Goal: Task Accomplishment & Management: Complete application form

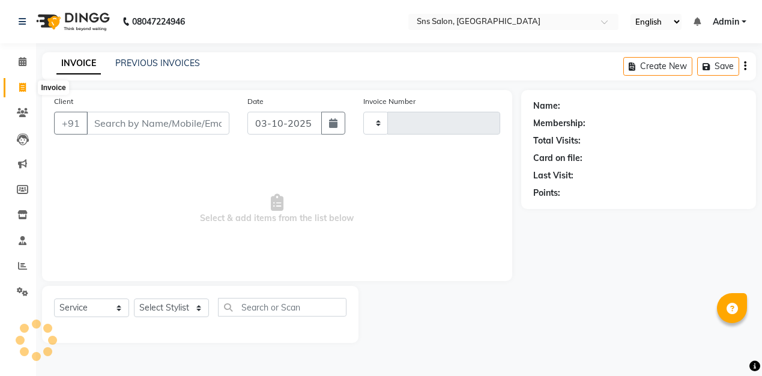
select select "service"
type input "1429"
select select "4714"
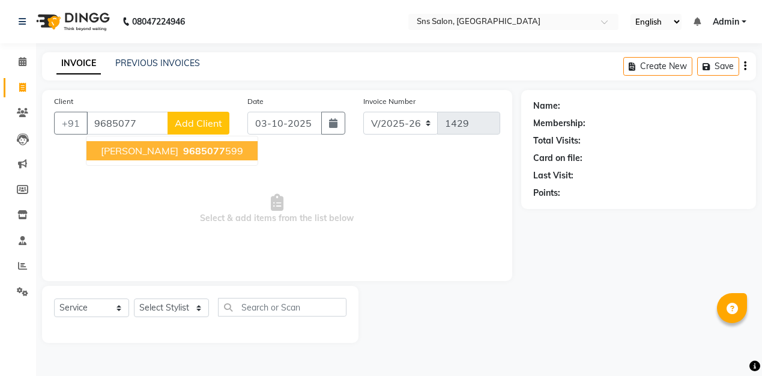
click at [150, 150] on span "[PERSON_NAME]" at bounding box center [139, 151] width 77 height 12
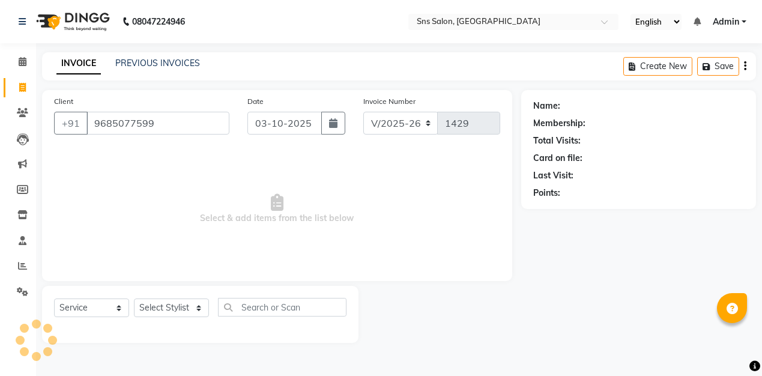
type input "9685077599"
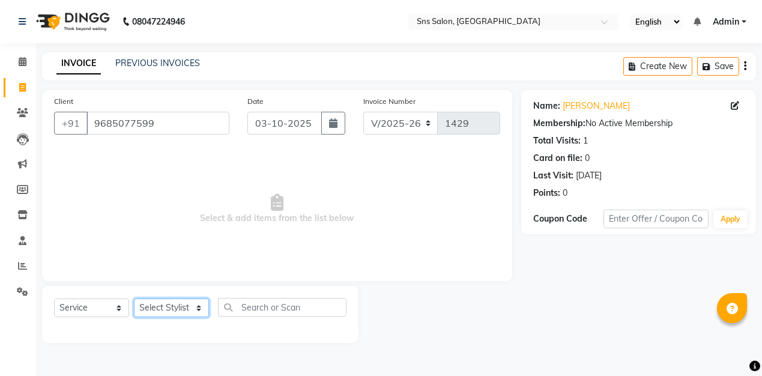
click at [174, 306] on select "Select Stylist [PERSON_NAME] Kavita [PERSON_NAME] Preeti [PERSON_NAME] [PERSON_…" at bounding box center [171, 308] width 75 height 19
select select "78766"
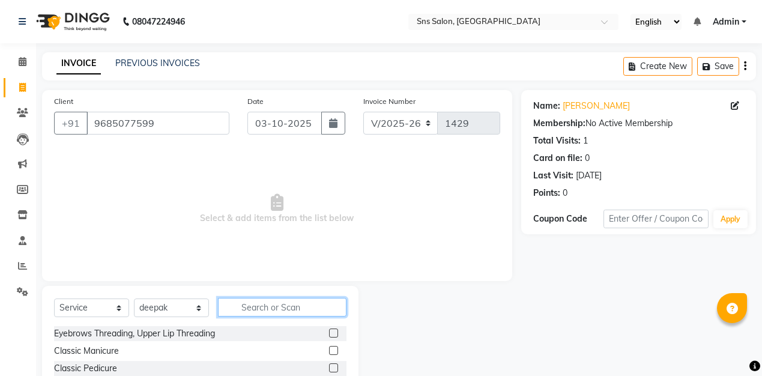
click at [258, 314] on input "text" at bounding box center [282, 307] width 129 height 19
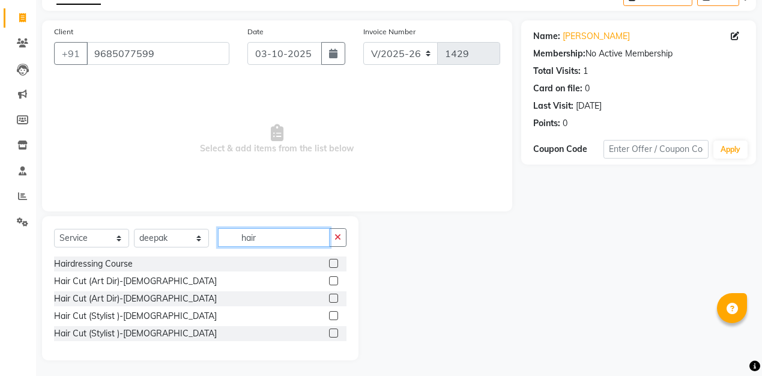
scroll to position [72, 0]
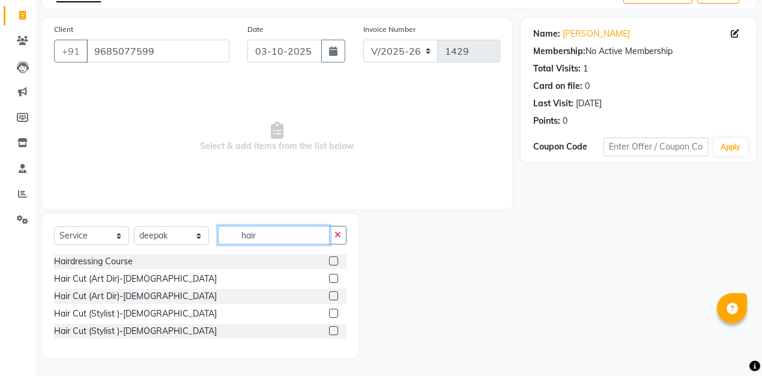
type input "hair"
click at [335, 312] on label at bounding box center [333, 313] width 9 height 9
click at [335, 312] on input "checkbox" at bounding box center [333, 314] width 8 height 8
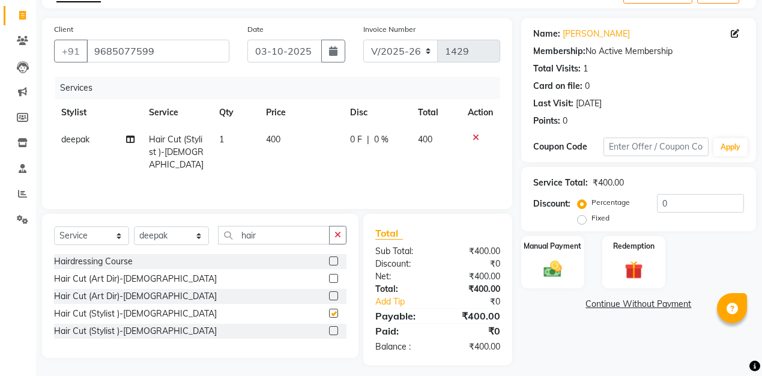
checkbox input "false"
click at [561, 258] on img at bounding box center [553, 269] width 31 height 22
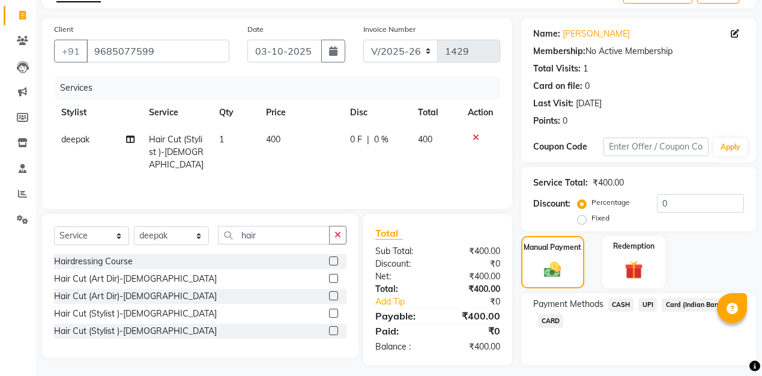
click at [624, 302] on span "CASH" at bounding box center [622, 305] width 26 height 14
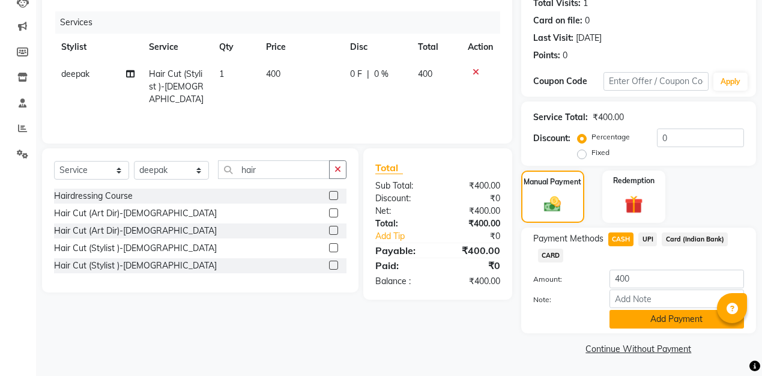
click at [633, 312] on button "Add Payment" at bounding box center [677, 319] width 135 height 19
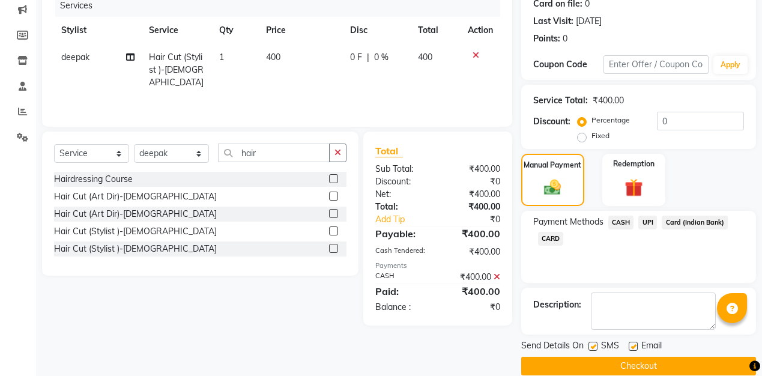
scroll to position [172, 0]
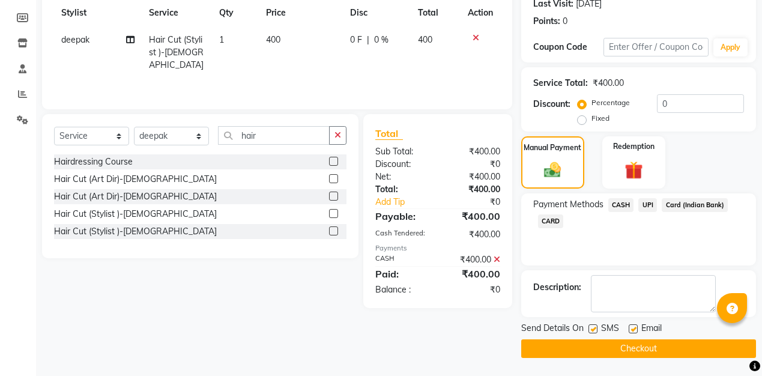
click at [634, 349] on button "Checkout" at bounding box center [638, 348] width 235 height 19
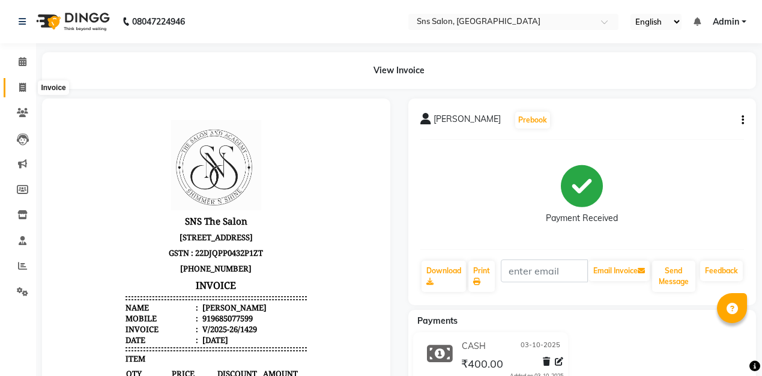
click at [22, 92] on span at bounding box center [22, 88] width 21 height 14
select select "service"
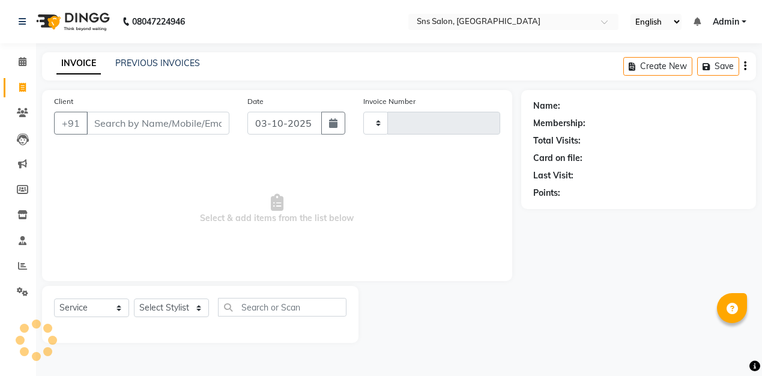
type input "1430"
select select "4714"
click at [178, 308] on select "Select Stylist [PERSON_NAME] Kavita [PERSON_NAME] Preeti [PERSON_NAME] [PERSON_…" at bounding box center [171, 308] width 75 height 19
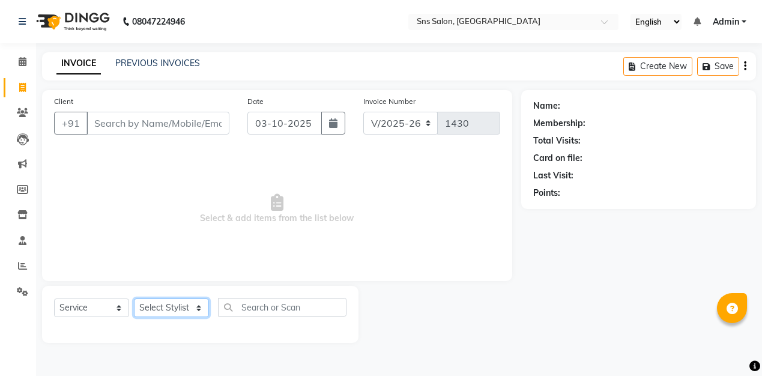
click at [183, 308] on select "Select Stylist [PERSON_NAME] Kavita [PERSON_NAME] Preeti [PERSON_NAME] [PERSON_…" at bounding box center [171, 308] width 75 height 19
select select "27968"
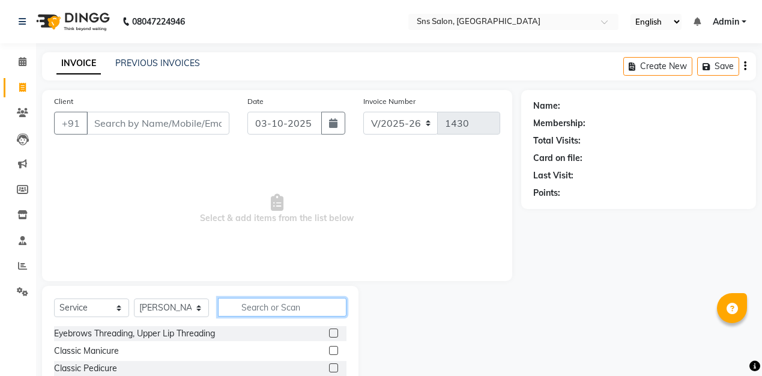
click at [239, 303] on input "text" at bounding box center [282, 307] width 129 height 19
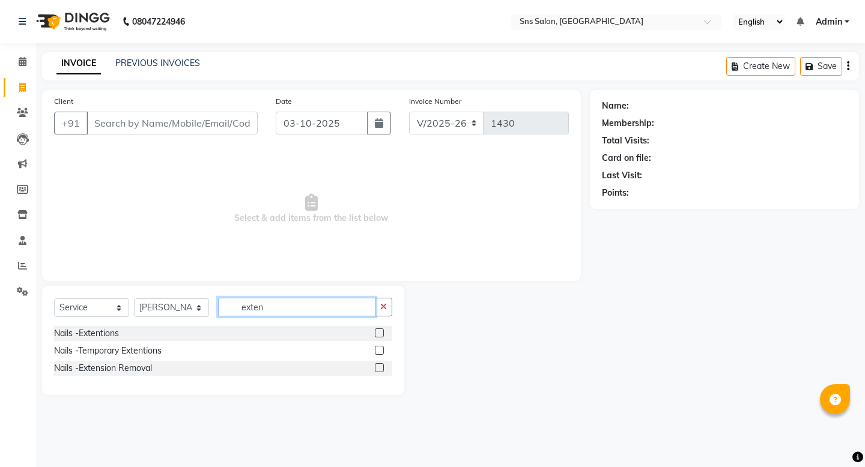
type input "exten"
click at [381, 338] on div at bounding box center [379, 335] width 8 height 13
click at [381, 327] on div at bounding box center [383, 333] width 17 height 15
click at [380, 333] on label at bounding box center [379, 333] width 9 height 9
click at [380, 333] on input "checkbox" at bounding box center [379, 334] width 8 height 8
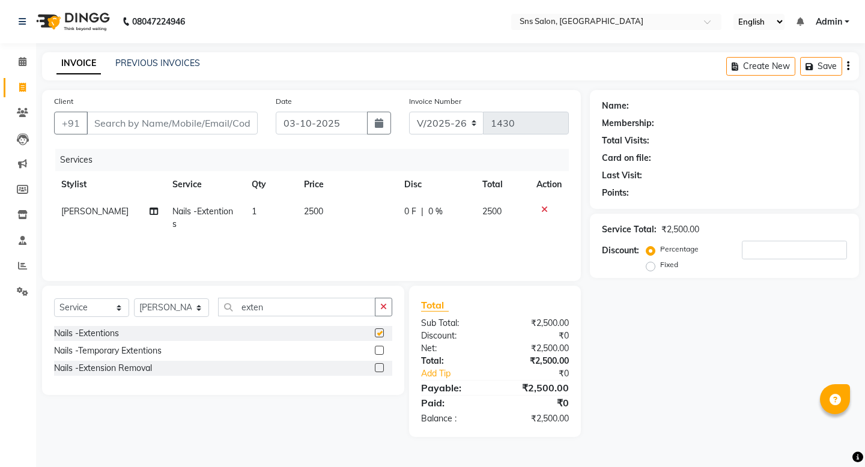
checkbox input "false"
click at [341, 226] on div "Services Stylist Service Qty Price Disc Total Action [PERSON_NAME] Nails -Exten…" at bounding box center [311, 209] width 515 height 120
click at [327, 219] on td "2500" at bounding box center [347, 218] width 100 height 40
select select "27968"
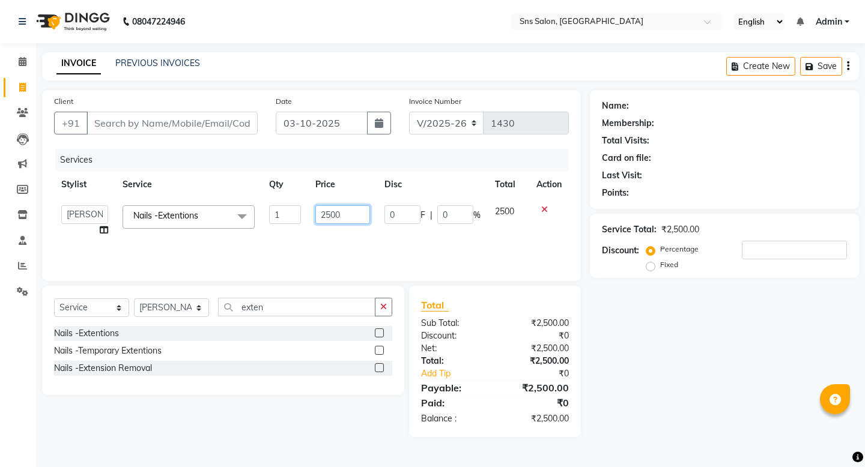
click at [329, 219] on input "2500" at bounding box center [342, 214] width 55 height 19
type input "3800"
click at [189, 308] on select "Select Stylist [PERSON_NAME] Kavita [PERSON_NAME] Preeti [PERSON_NAME] [PERSON_…" at bounding box center [171, 308] width 75 height 19
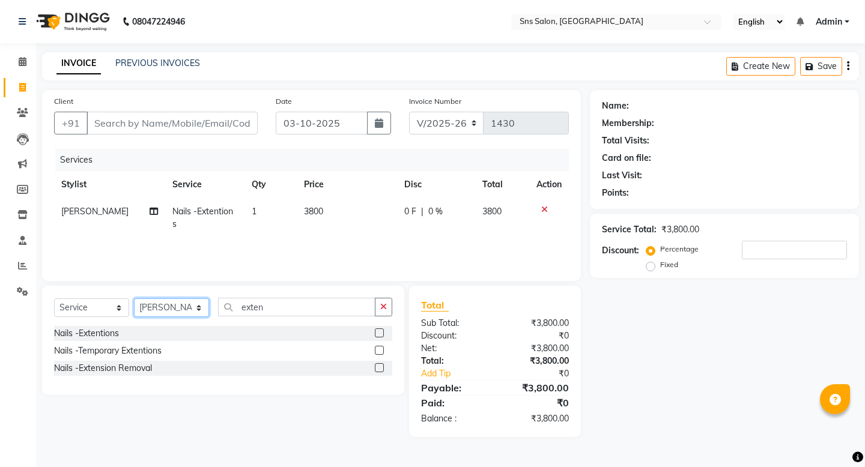
select select "27970"
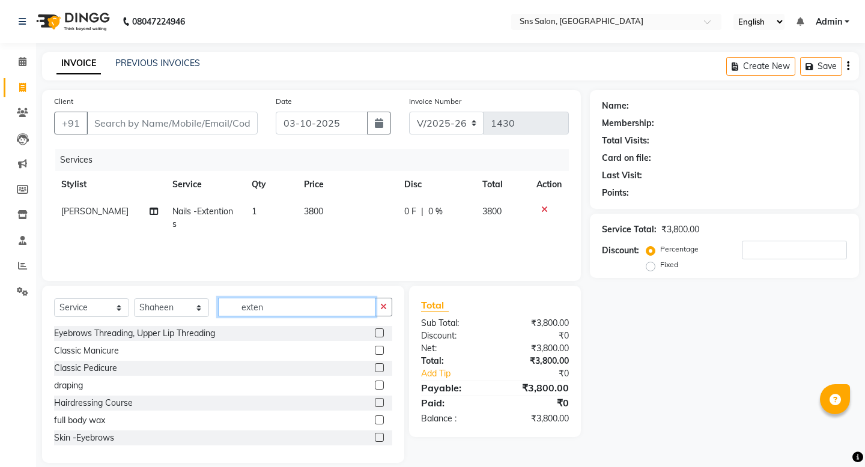
click at [306, 308] on input "exten" at bounding box center [296, 307] width 157 height 19
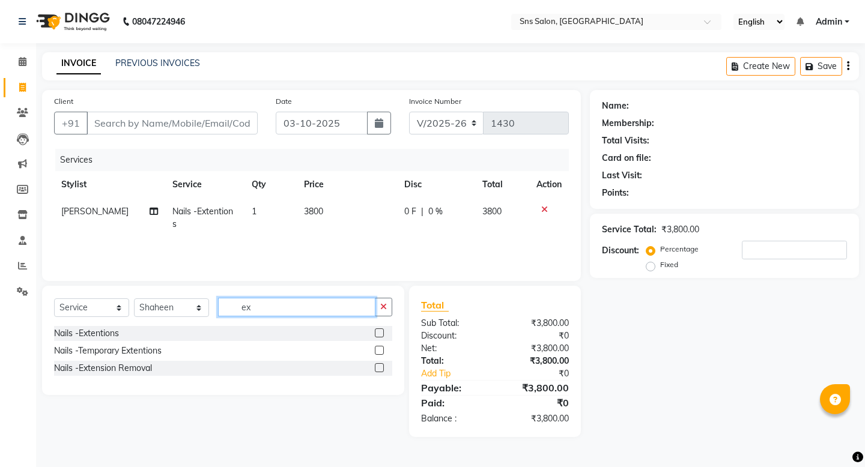
type input "e"
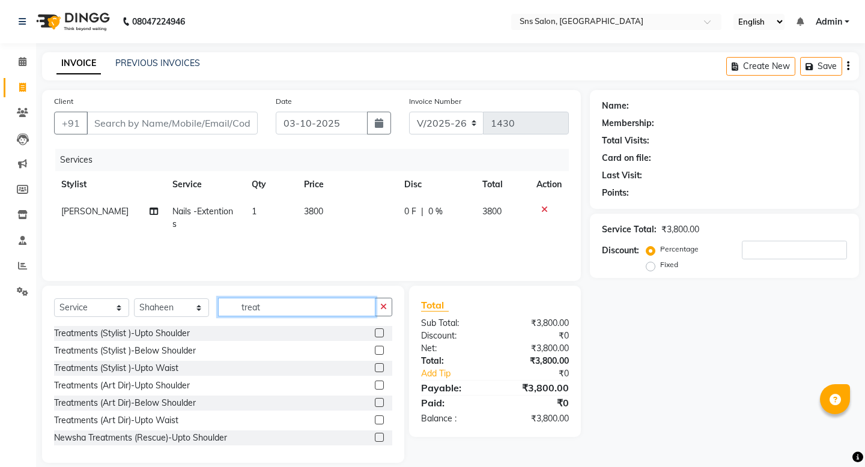
type input "treat"
click at [380, 350] on label at bounding box center [379, 350] width 9 height 9
click at [380, 350] on input "checkbox" at bounding box center [379, 351] width 8 height 8
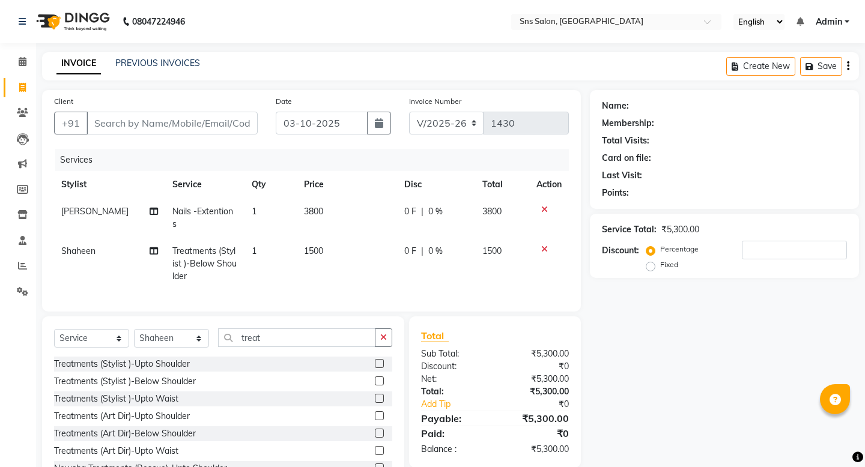
checkbox input "false"
click at [333, 269] on td "1500" at bounding box center [347, 264] width 100 height 52
select select "27970"
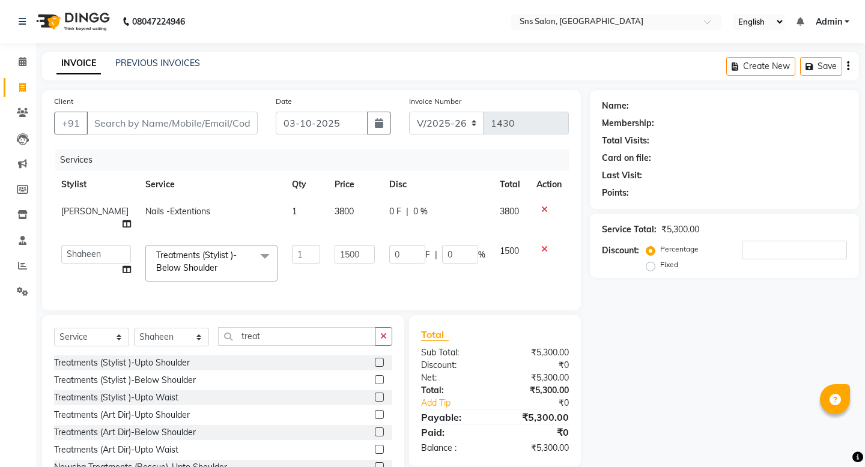
click at [333, 258] on td "1500" at bounding box center [354, 263] width 55 height 51
click at [335, 247] on input "1500" at bounding box center [355, 254] width 40 height 19
type input "2000"
click at [336, 279] on div "Services Stylist Service Qty Price Disc Total Action [PERSON_NAME] Nails -Exten…" at bounding box center [311, 224] width 515 height 150
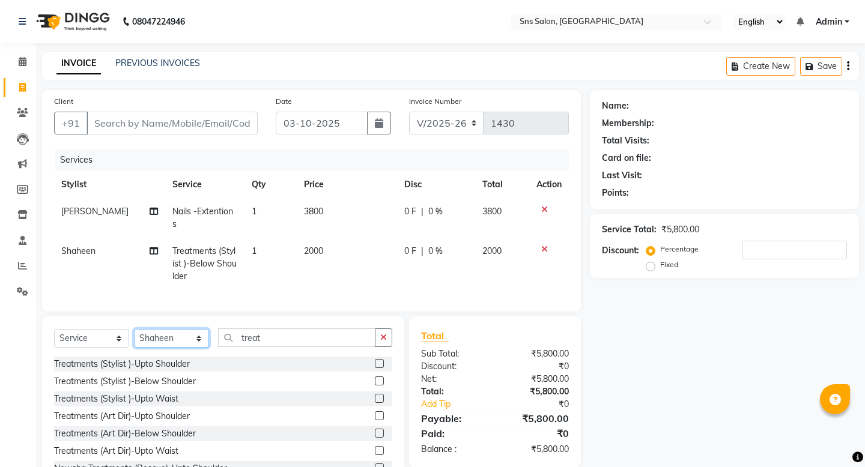
click at [197, 341] on select "Select Stylist [PERSON_NAME] Kavita [PERSON_NAME] Preeti [PERSON_NAME] [PERSON_…" at bounding box center [171, 338] width 75 height 19
select select "89640"
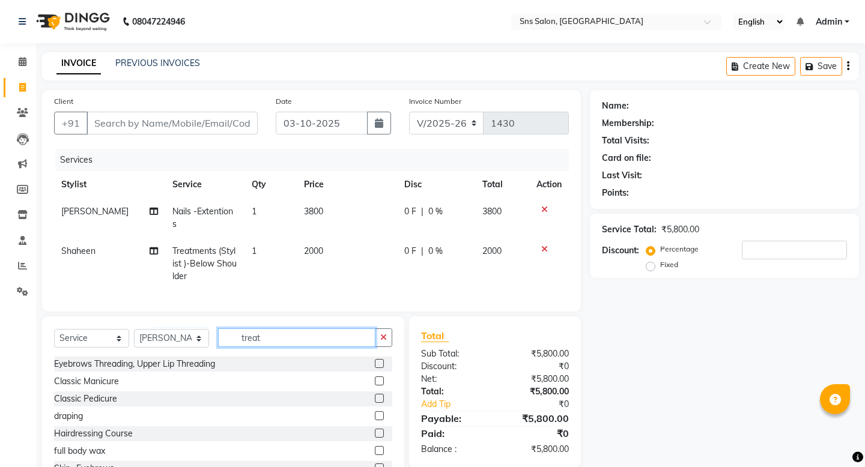
click at [291, 339] on input "treat" at bounding box center [296, 338] width 157 height 19
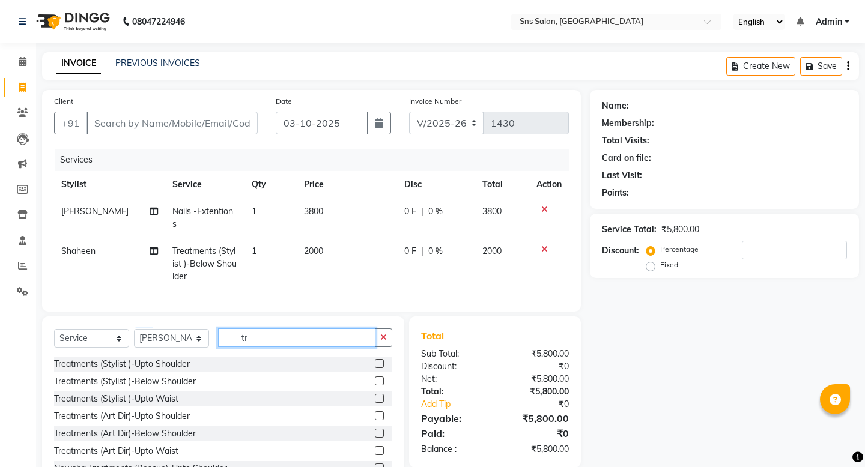
type input "t"
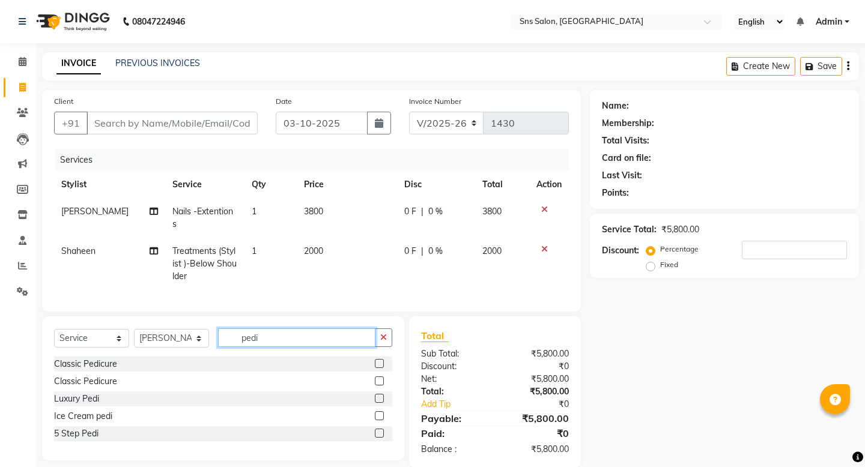
type input "pedi"
click at [377, 375] on label at bounding box center [379, 416] width 9 height 9
click at [377, 375] on input "checkbox" at bounding box center [379, 417] width 8 height 8
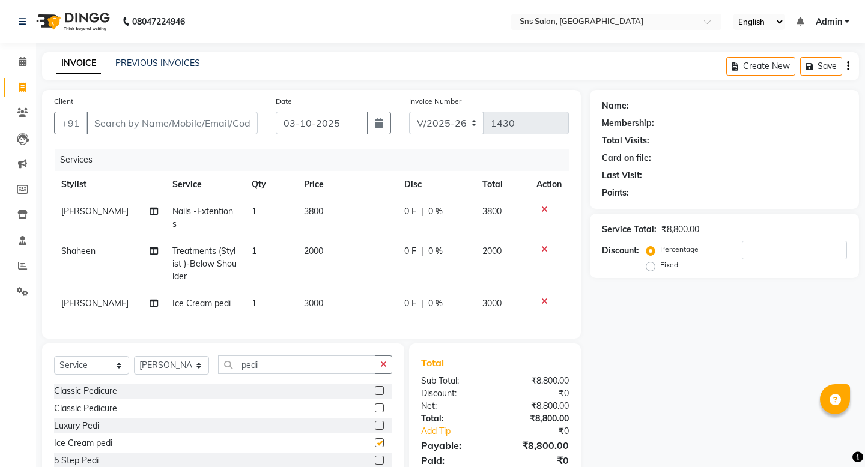
checkbox input "false"
click at [323, 299] on td "3000" at bounding box center [347, 303] width 100 height 27
select select "89640"
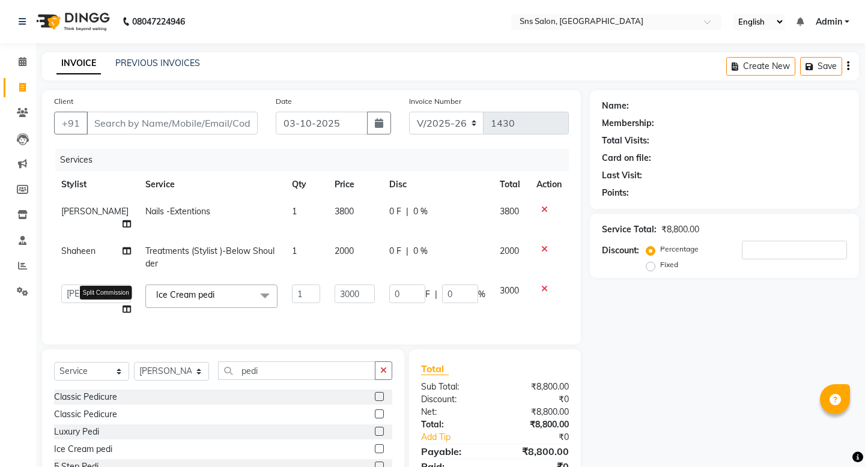
click at [123, 305] on icon at bounding box center [127, 309] width 8 height 8
select select "89640"
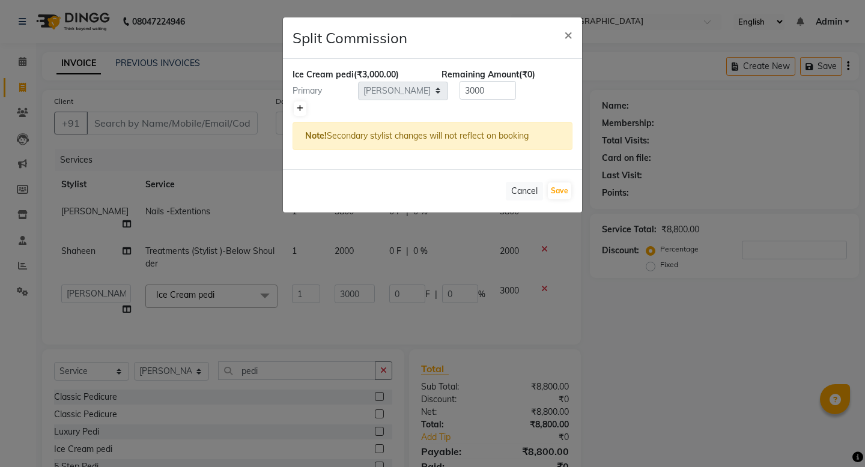
click at [299, 106] on icon at bounding box center [300, 108] width 7 height 7
type input "1500"
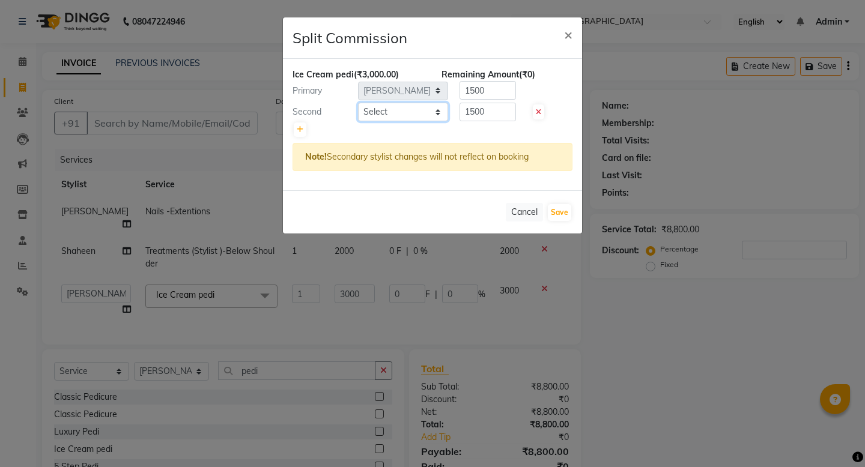
click at [369, 114] on select "Select [PERSON_NAME] Kavita [PERSON_NAME] Preeti [PERSON_NAME] [PERSON_NAME] [P…" at bounding box center [403, 112] width 90 height 19
select select "89640"
click at [485, 116] on input "1500" at bounding box center [488, 112] width 56 height 19
type input "1000"
click at [439, 117] on select "Select [PERSON_NAME] Kavita [PERSON_NAME] Preeti [PERSON_NAME] [PERSON_NAME] [P…" at bounding box center [403, 112] width 90 height 19
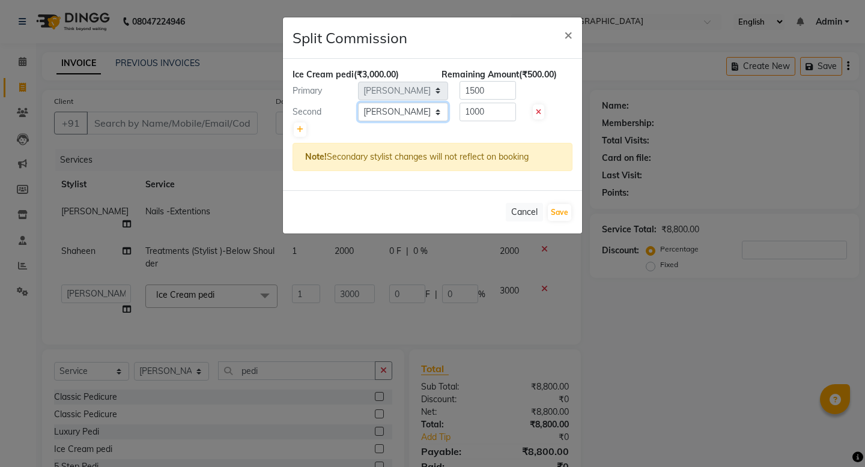
select select "78765"
click at [502, 109] on input "1000" at bounding box center [488, 112] width 56 height 19
type input "1"
type input "2000"
click at [500, 93] on input "1500" at bounding box center [488, 90] width 56 height 19
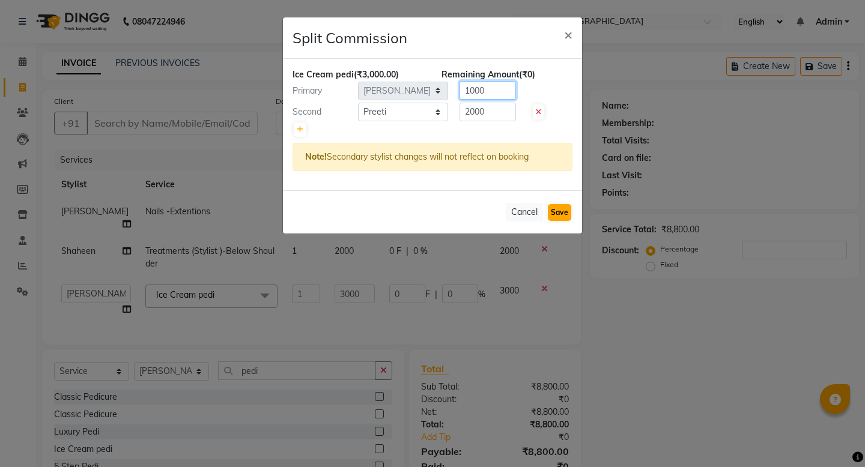
type input "1000"
click at [561, 214] on button "Save" at bounding box center [559, 212] width 23 height 17
select select "Select"
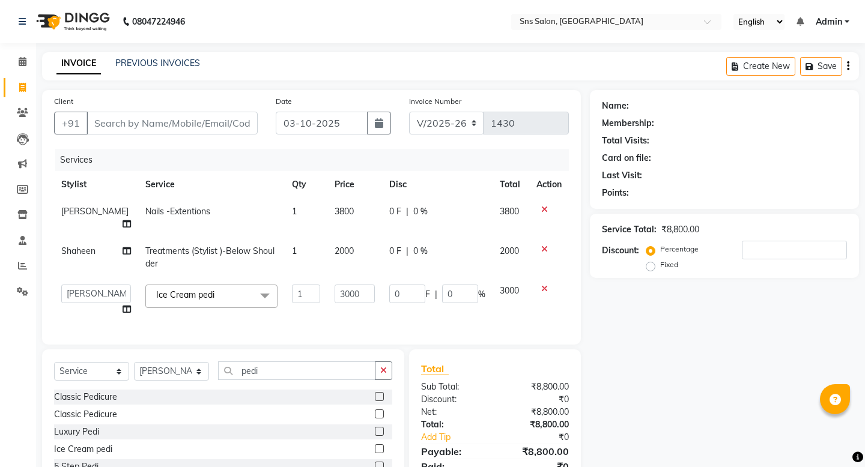
scroll to position [39, 0]
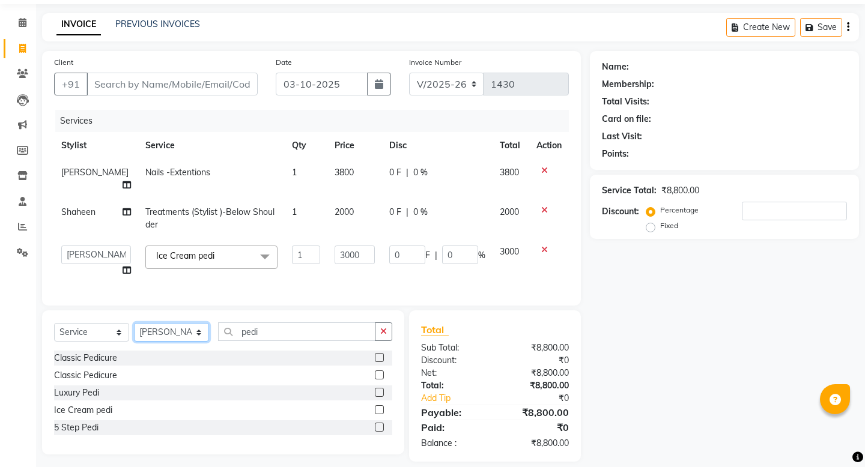
click at [172, 323] on select "Select Stylist [PERSON_NAME] Kavita [PERSON_NAME] Preeti [PERSON_NAME] [PERSON_…" at bounding box center [171, 332] width 75 height 19
select select "78765"
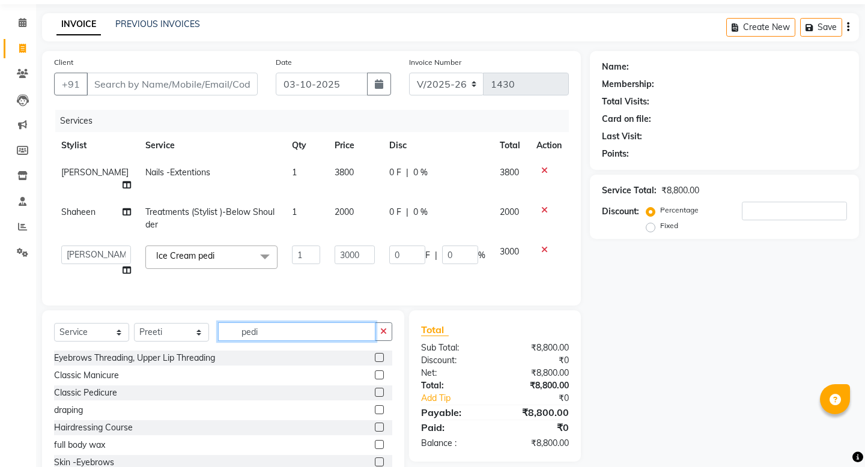
click at [279, 323] on input "pedi" at bounding box center [296, 332] width 157 height 19
type input "p"
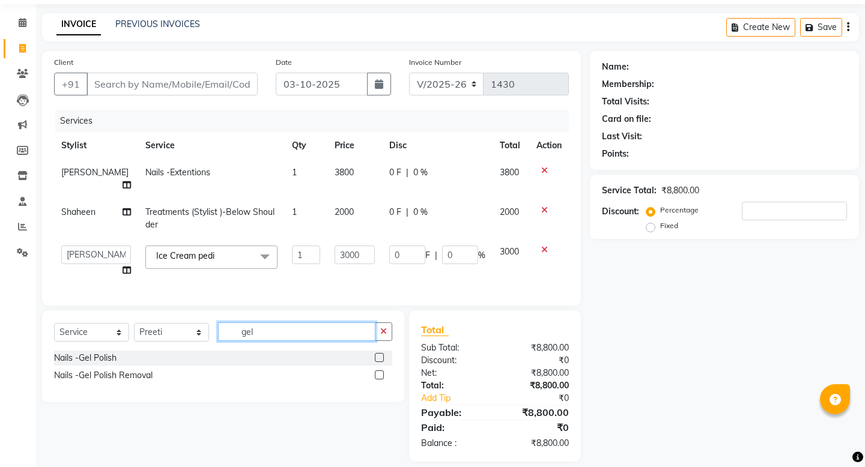
type input "gel"
click at [381, 353] on label at bounding box center [379, 357] width 9 height 9
click at [381, 354] on input "checkbox" at bounding box center [379, 358] width 8 height 8
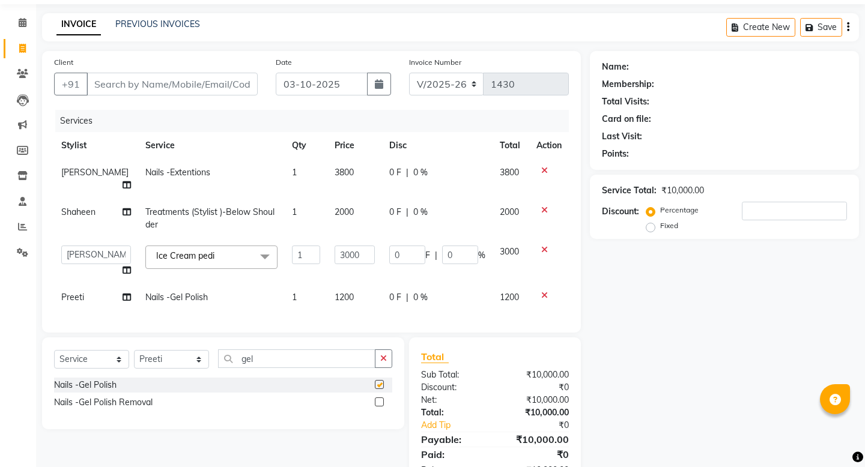
checkbox input "false"
click at [338, 292] on span "1200" at bounding box center [344, 297] width 19 height 11
select select "78765"
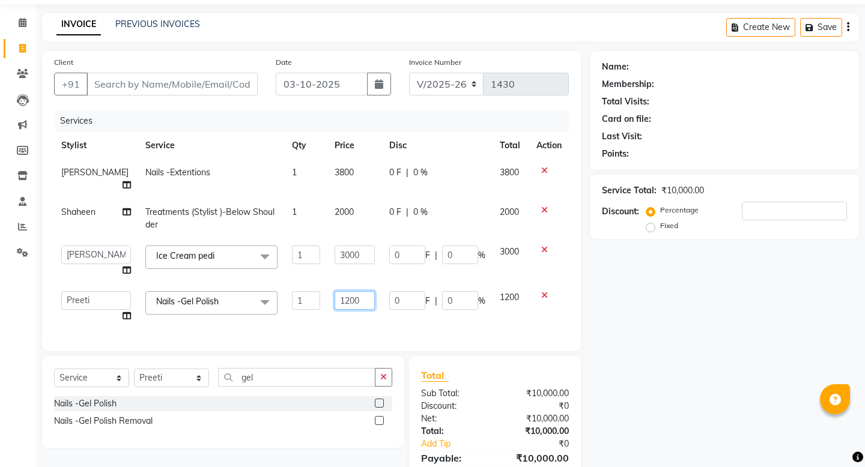
click at [335, 291] on input "1200" at bounding box center [355, 300] width 40 height 19
type input "1500"
click at [463, 320] on div "Client +91 Date [DATE] Invoice Number V/2025 V/[PHONE_NUMBER] Services Stylist …" at bounding box center [311, 279] width 557 height 457
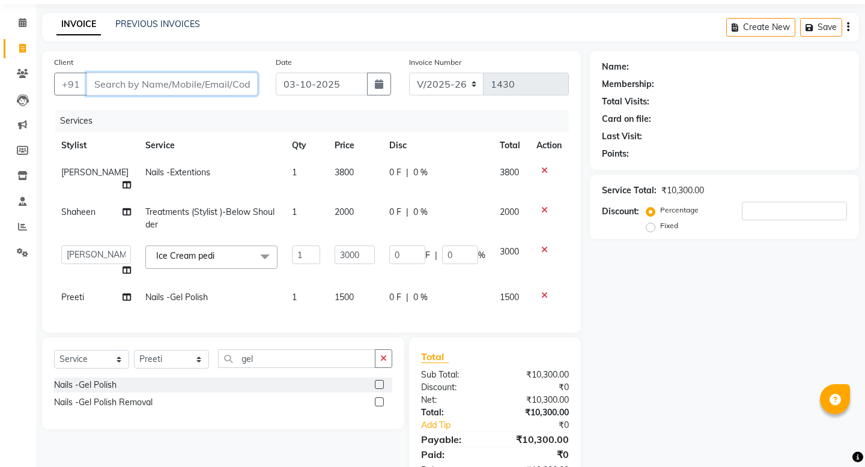
click at [210, 80] on input "Client" at bounding box center [172, 84] width 171 height 23
type input "8"
type input "0"
type input "8435359470"
click at [231, 84] on span "Add Client" at bounding box center [226, 84] width 47 height 12
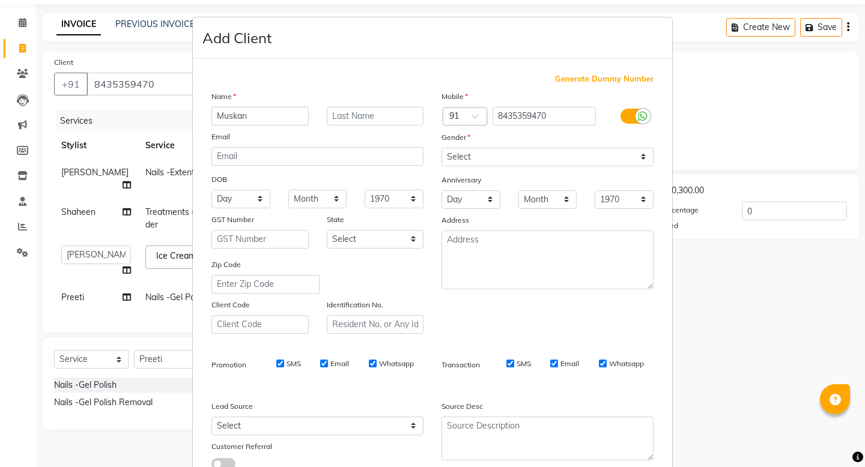
type input "Muskan"
click at [347, 109] on input "text" at bounding box center [375, 116] width 97 height 19
type input "Dubey"
click at [465, 154] on select "Select [DEMOGRAPHIC_DATA] [DEMOGRAPHIC_DATA] Other Prefer Not To Say" at bounding box center [548, 157] width 212 height 19
select select "[DEMOGRAPHIC_DATA]"
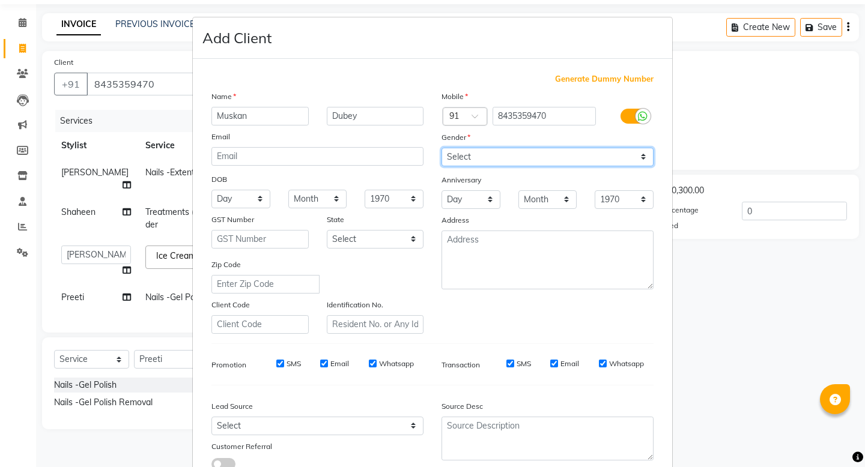
scroll to position [87, 0]
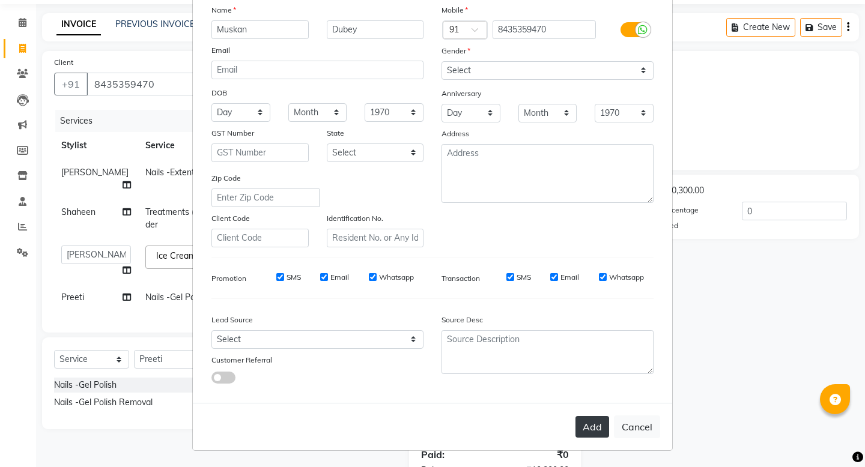
click at [587, 375] on button "Add" at bounding box center [593, 427] width 34 height 22
select select
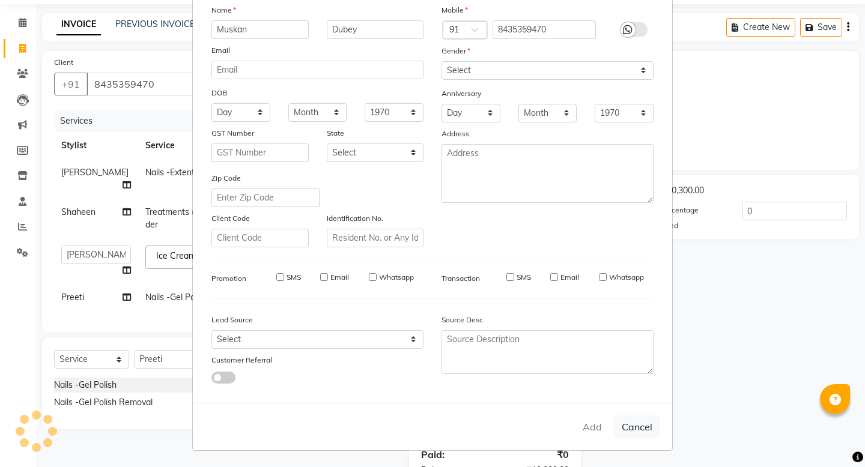
select select
checkbox input "false"
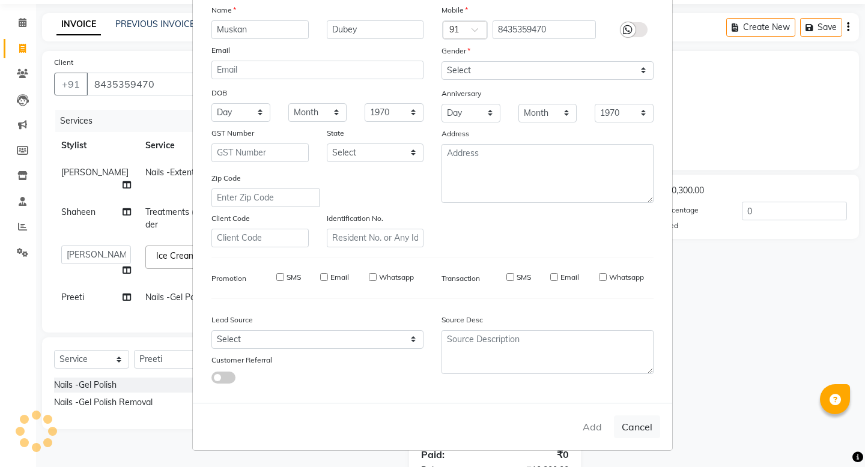
checkbox input "false"
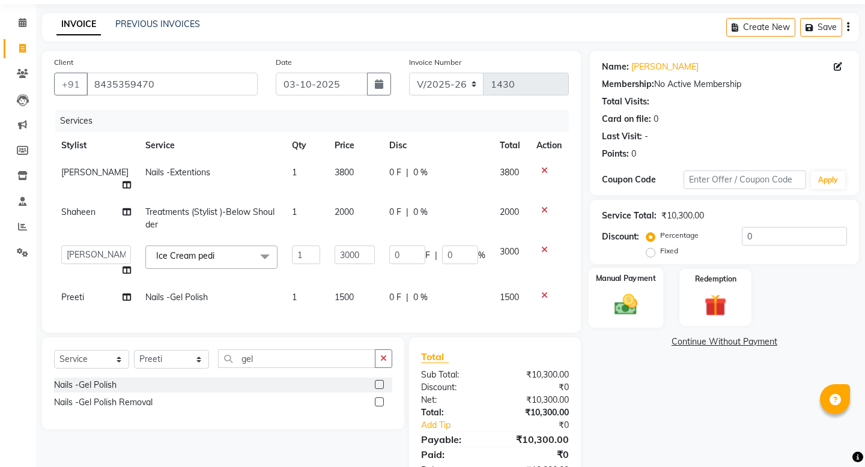
click at [624, 291] on img at bounding box center [625, 304] width 37 height 26
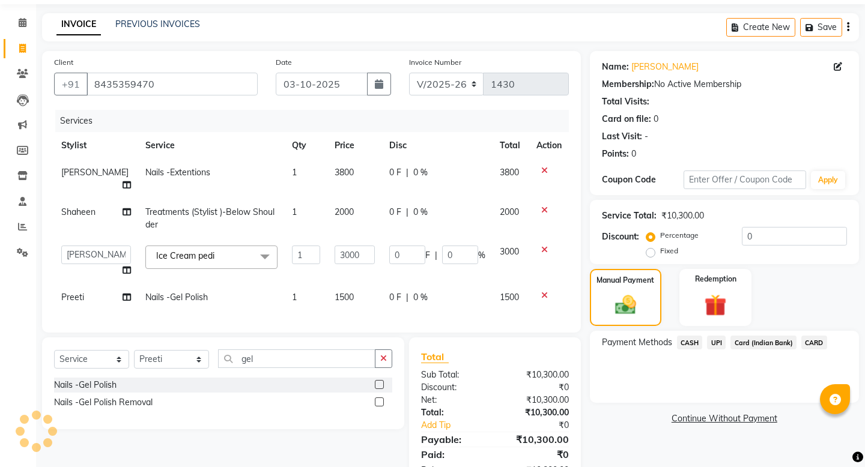
click at [722, 336] on span "UPI" at bounding box center [716, 343] width 19 height 14
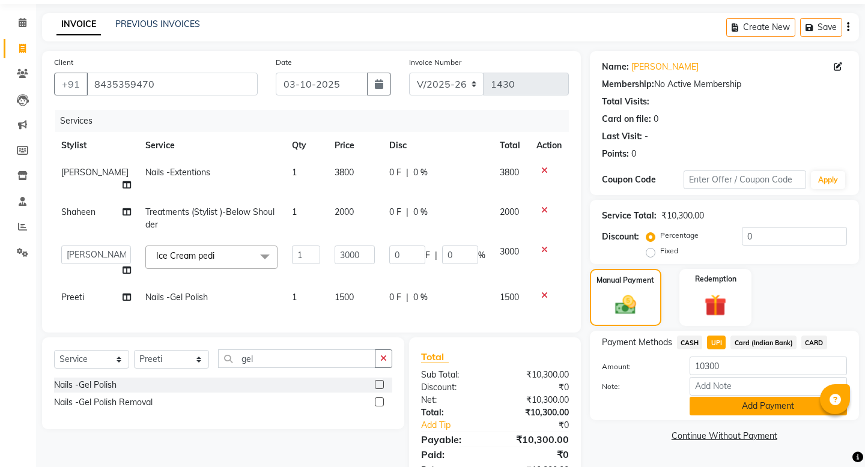
click at [712, 375] on button "Add Payment" at bounding box center [768, 406] width 157 height 19
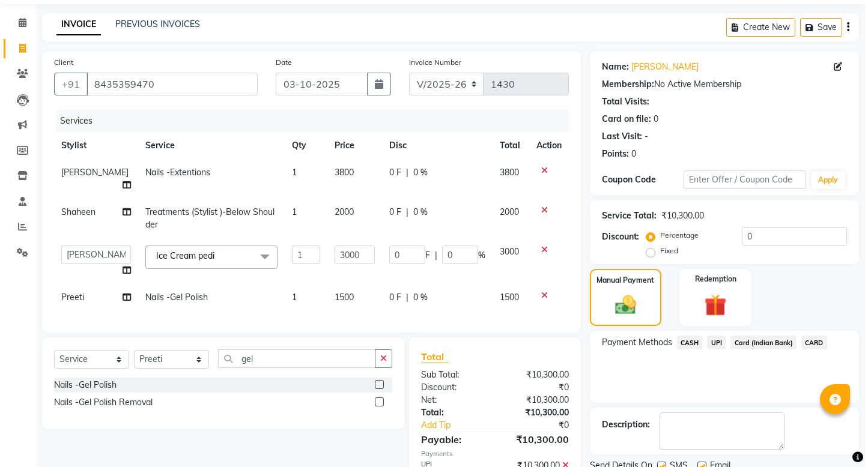
scroll to position [91, 0]
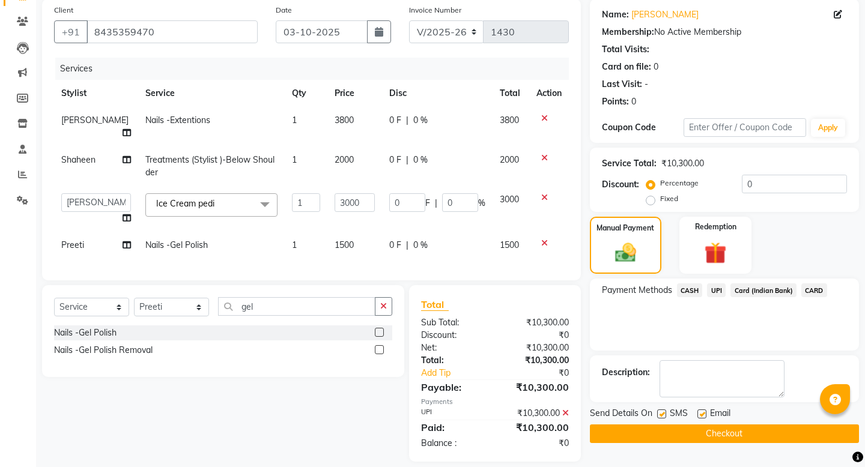
click at [705, 375] on button "Checkout" at bounding box center [724, 434] width 269 height 19
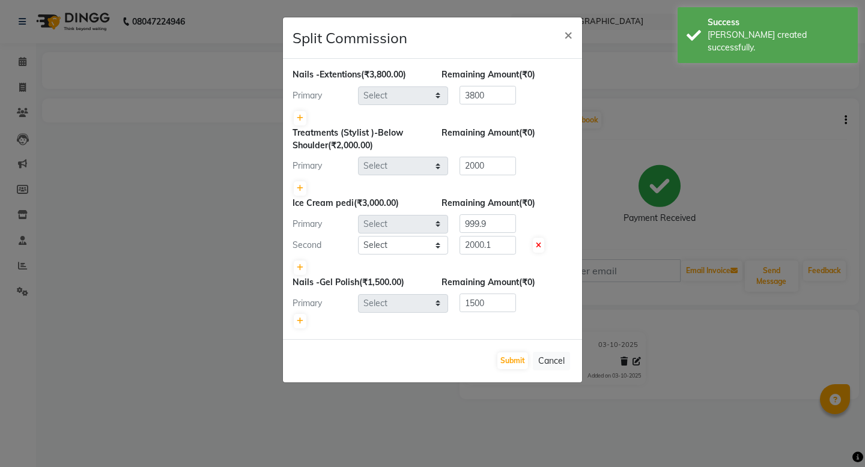
select select "27968"
select select "27970"
select select "89640"
select select "78765"
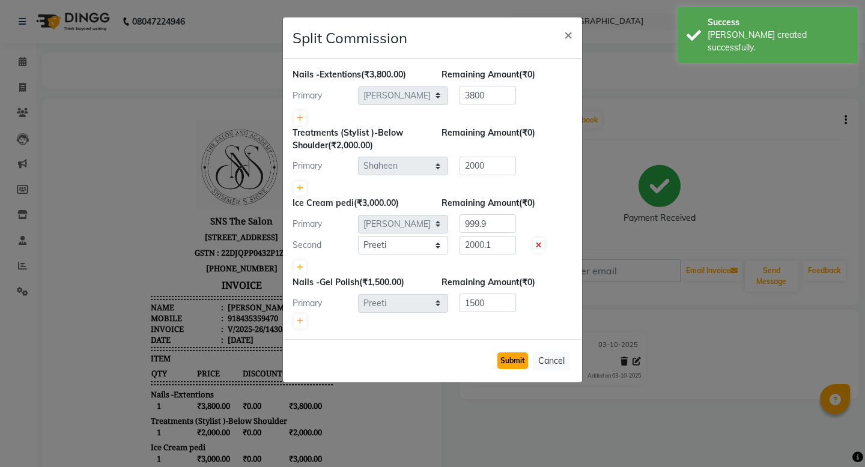
click at [511, 361] on button "Submit" at bounding box center [512, 361] width 31 height 17
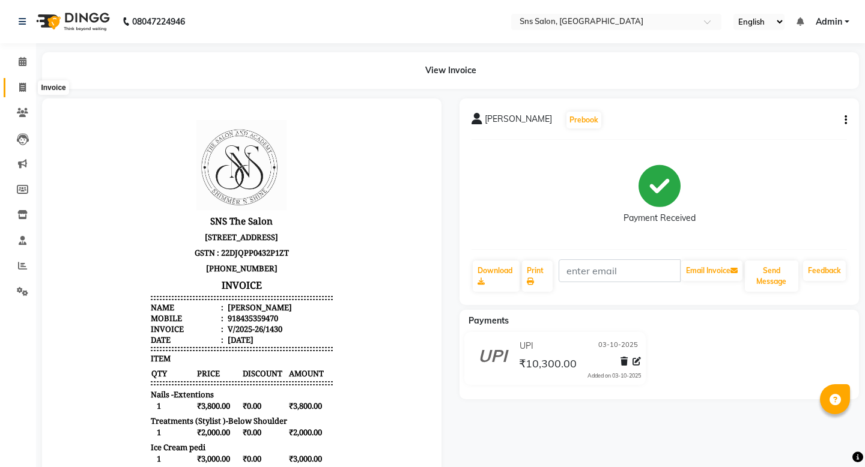
click at [25, 86] on icon at bounding box center [22, 87] width 7 height 9
select select "service"
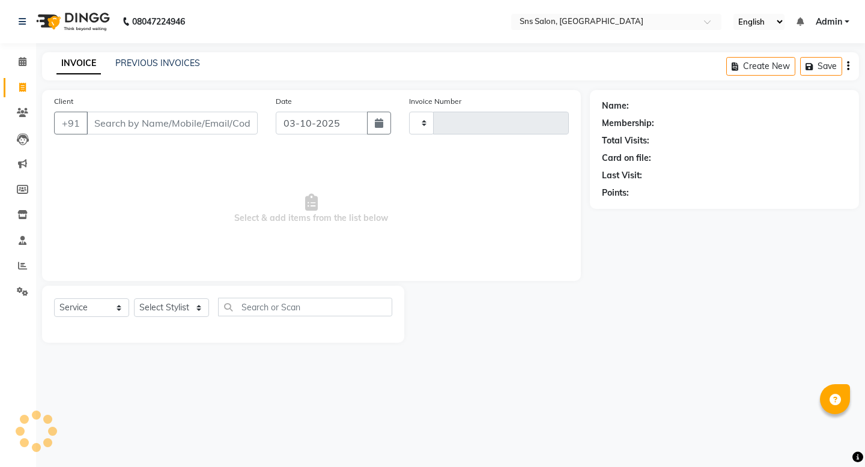
type input "1431"
select select "4714"
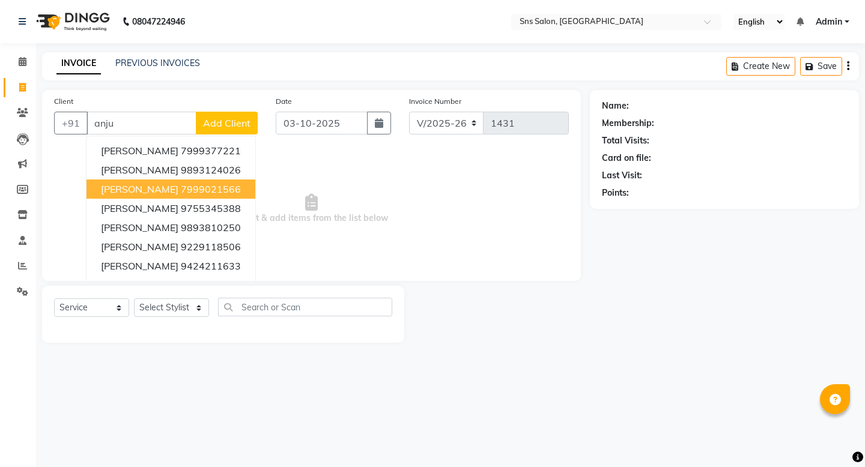
click at [163, 192] on span "[PERSON_NAME]" at bounding box center [139, 189] width 77 height 12
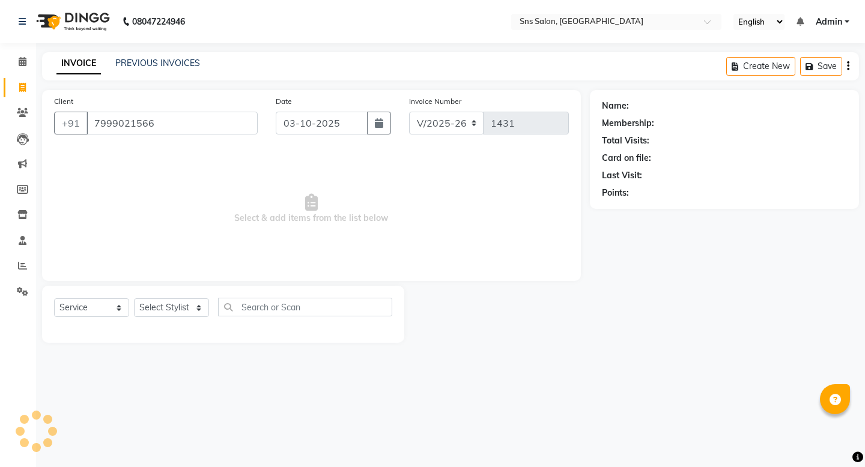
type input "7999021566"
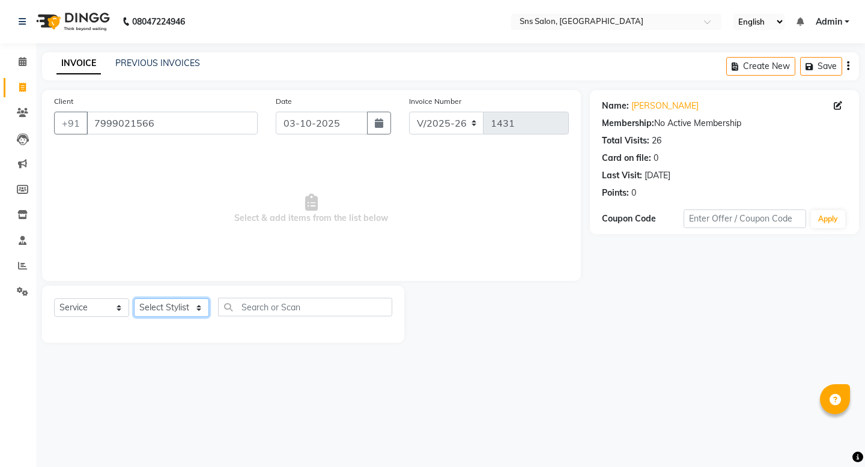
click at [179, 315] on select "Select Stylist [PERSON_NAME] Kavita [PERSON_NAME] Preeti [PERSON_NAME] [PERSON_…" at bounding box center [171, 308] width 75 height 19
select select "27967"
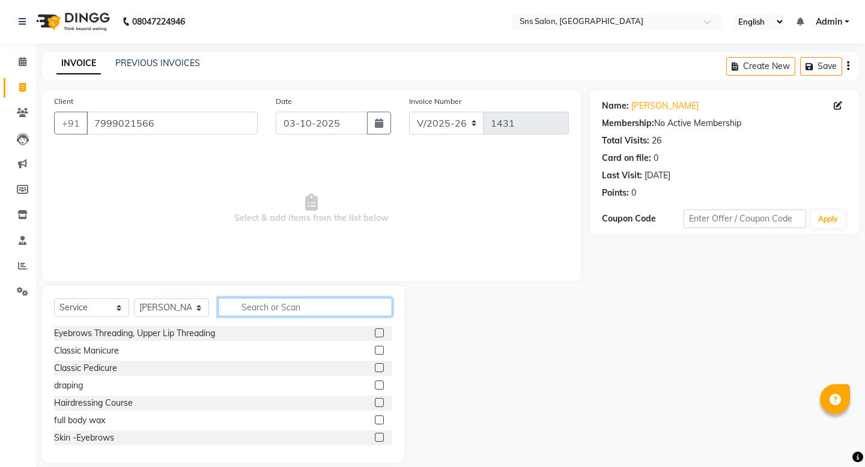
click at [273, 309] on input "text" at bounding box center [305, 307] width 174 height 19
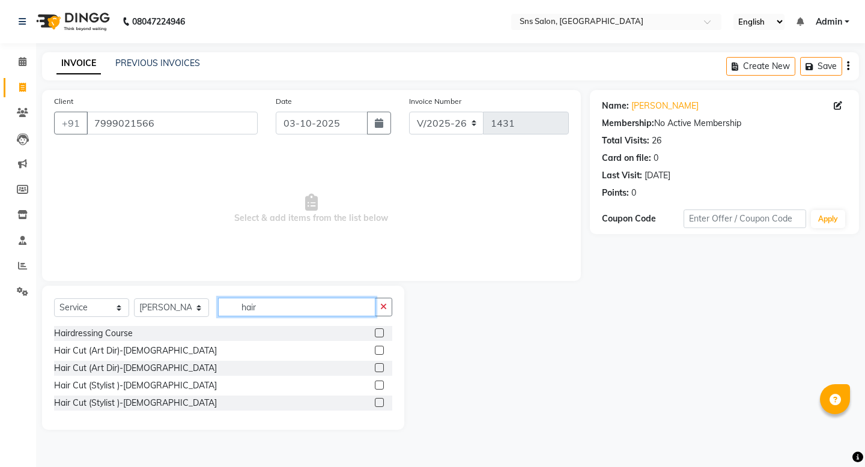
type input "hair"
click at [380, 369] on label at bounding box center [379, 367] width 9 height 9
click at [380, 369] on input "checkbox" at bounding box center [379, 369] width 8 height 8
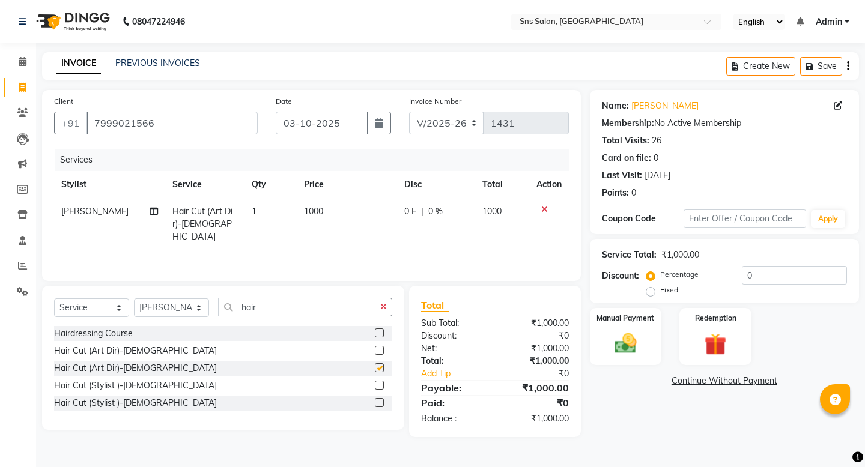
checkbox input "false"
click at [188, 311] on select "Select Stylist [PERSON_NAME] Kavita [PERSON_NAME] Preeti [PERSON_NAME] [PERSON_…" at bounding box center [171, 308] width 75 height 19
select select "93621"
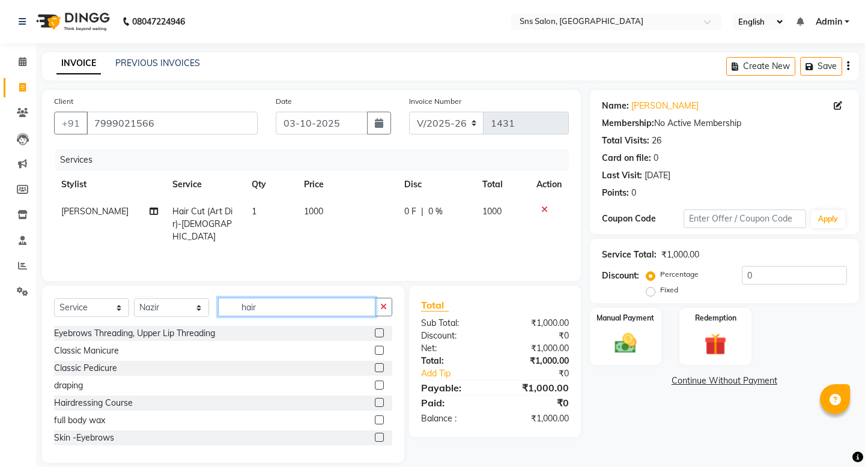
drag, startPoint x: 291, startPoint y: 312, endPoint x: 172, endPoint y: 294, distance: 120.3
click at [173, 294] on div "Select Service Product Membership Package Voucher Prepaid Gift Card Select Styl…" at bounding box center [223, 374] width 362 height 177
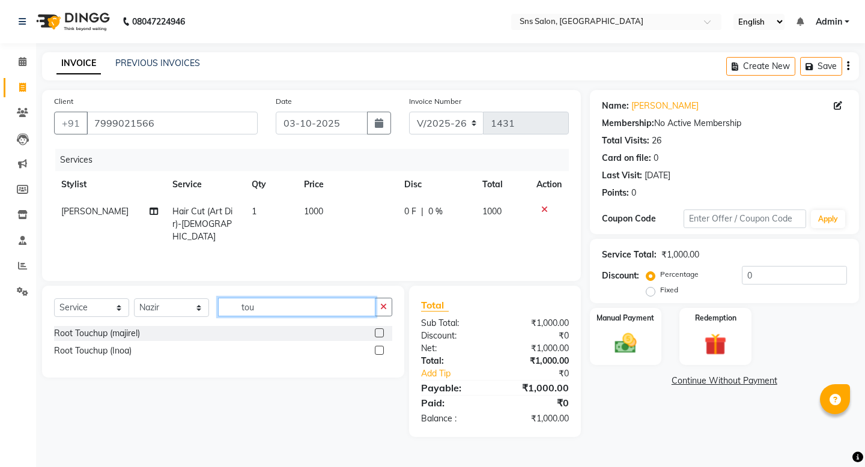
type input "tou"
click at [380, 332] on label at bounding box center [379, 333] width 9 height 9
click at [380, 332] on input "checkbox" at bounding box center [379, 334] width 8 height 8
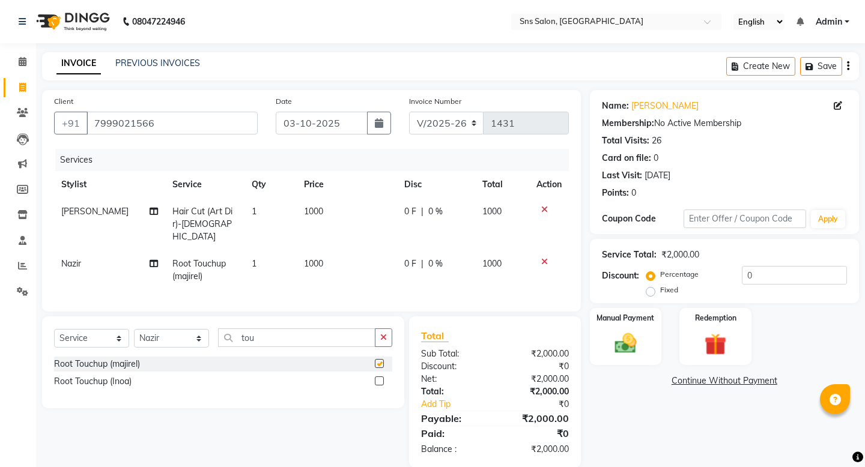
checkbox input "false"
click at [307, 263] on td "1000" at bounding box center [347, 271] width 100 height 40
select select "93621"
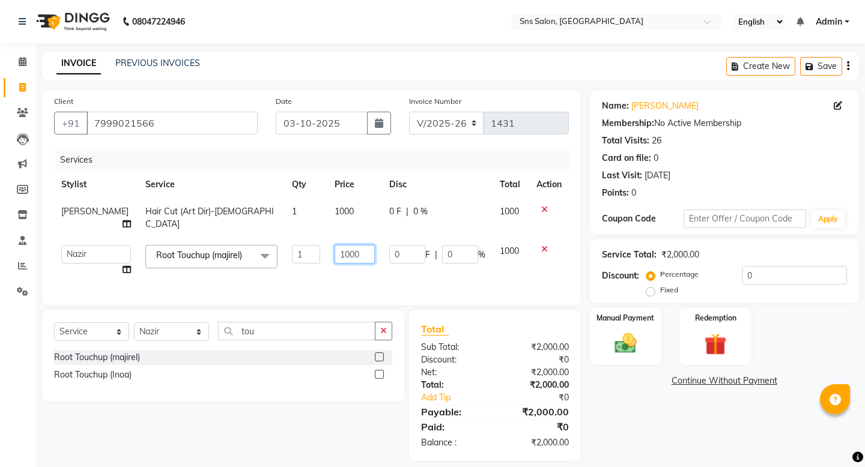
click at [335, 245] on input "1000" at bounding box center [355, 254] width 40 height 19
type input "1500"
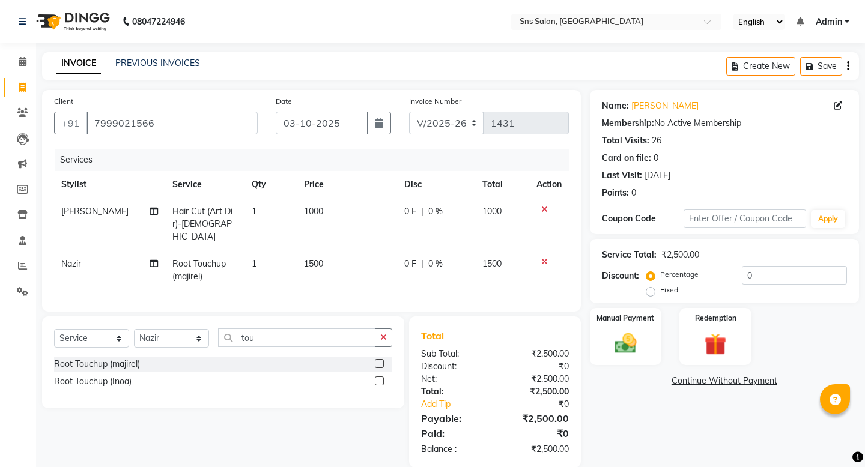
click at [302, 272] on div "Services Stylist Service Qty Price Disc Total Action [PERSON_NAME] Hair Cut (Ar…" at bounding box center [311, 224] width 515 height 151
click at [172, 329] on select "Select Stylist [PERSON_NAME] Kavita [PERSON_NAME] Preeti [PERSON_NAME] [PERSON_…" at bounding box center [171, 338] width 75 height 19
select select "27970"
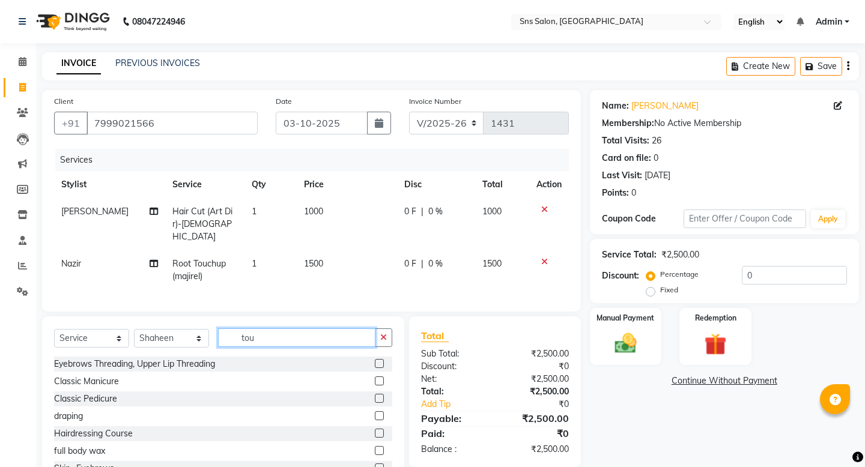
drag, startPoint x: 308, startPoint y: 320, endPoint x: 166, endPoint y: 320, distance: 142.4
click at [166, 329] on div "Select Service Product Membership Package Voucher Prepaid Gift Card Select Styl…" at bounding box center [223, 343] width 338 height 28
click at [150, 260] on icon at bounding box center [154, 264] width 8 height 8
select select "93621"
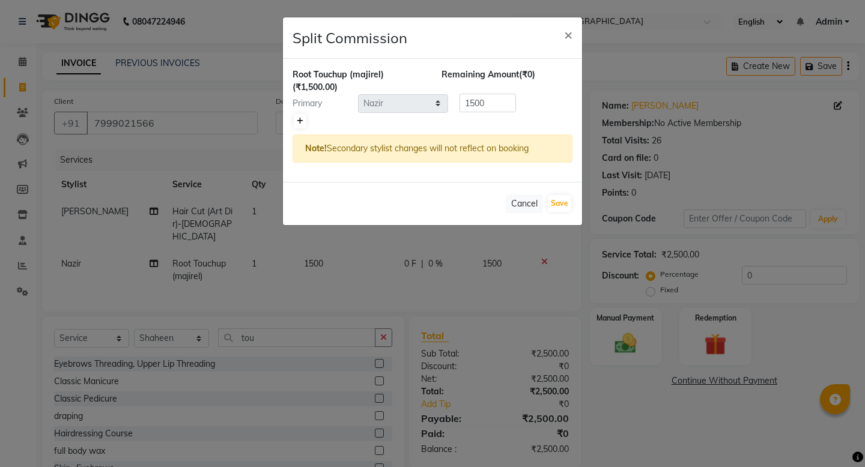
click at [296, 124] on link at bounding box center [300, 121] width 13 height 14
type input "750"
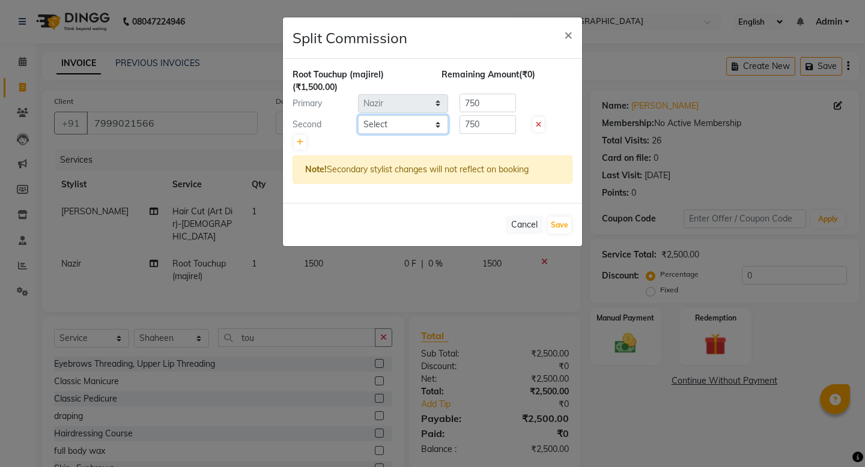
click at [394, 128] on select "Select [PERSON_NAME] Kavita [PERSON_NAME] Preeti [PERSON_NAME] [PERSON_NAME] [P…" at bounding box center [403, 124] width 90 height 19
select select "27970"
drag, startPoint x: 489, startPoint y: 128, endPoint x: 430, endPoint y: 127, distance: 58.9
click at [430, 127] on div "Second Select [PERSON_NAME] Kavita [PERSON_NAME] Preeti [PERSON_NAME] [PERSON_N…" at bounding box center [433, 124] width 298 height 19
type input "500"
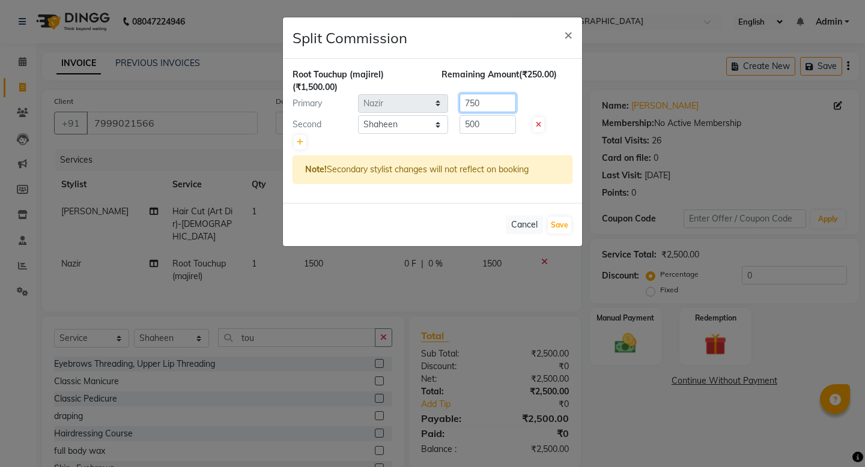
click at [492, 107] on input "750" at bounding box center [488, 103] width 56 height 19
type input "7"
type input "1000"
click at [486, 127] on input "500" at bounding box center [488, 124] width 56 height 19
type input "5"
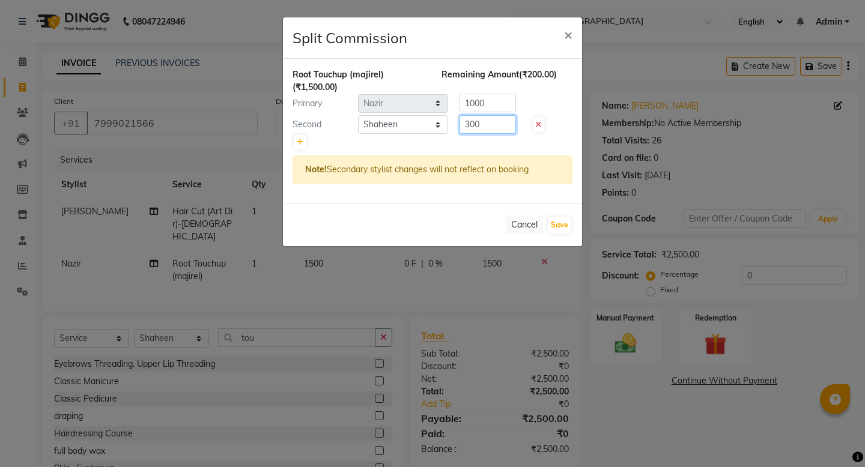
type input "300"
click at [484, 97] on input "1000" at bounding box center [488, 103] width 56 height 19
type input "1200"
click at [567, 225] on button "Save" at bounding box center [559, 225] width 23 height 17
select select "Select"
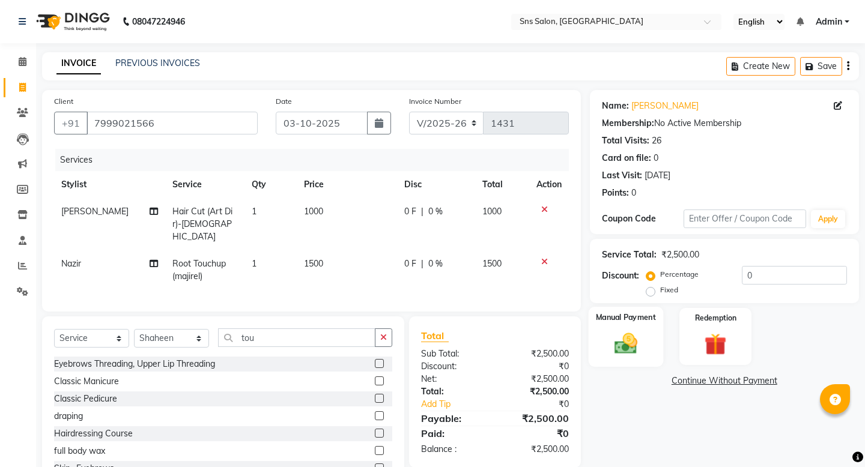
click at [633, 333] on img at bounding box center [625, 343] width 37 height 26
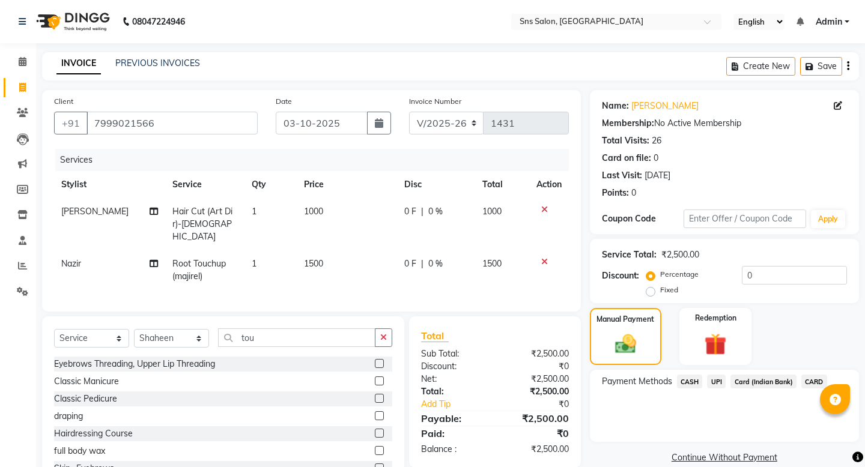
click at [691, 375] on span "CASH" at bounding box center [690, 382] width 26 height 14
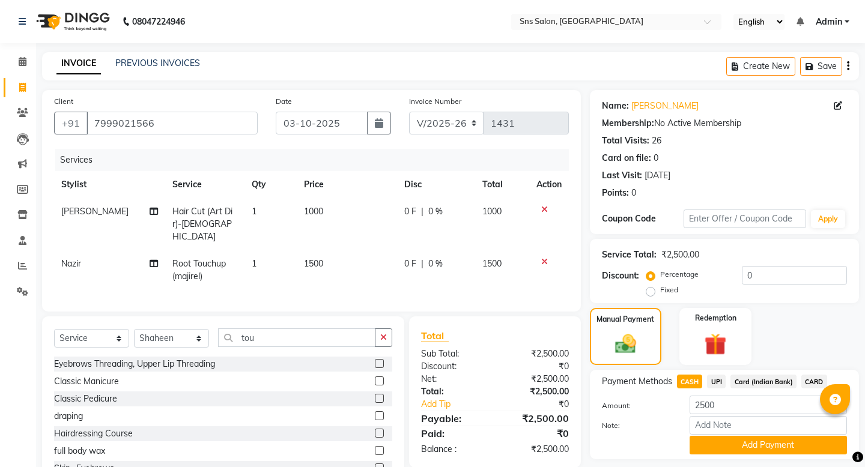
scroll to position [32, 0]
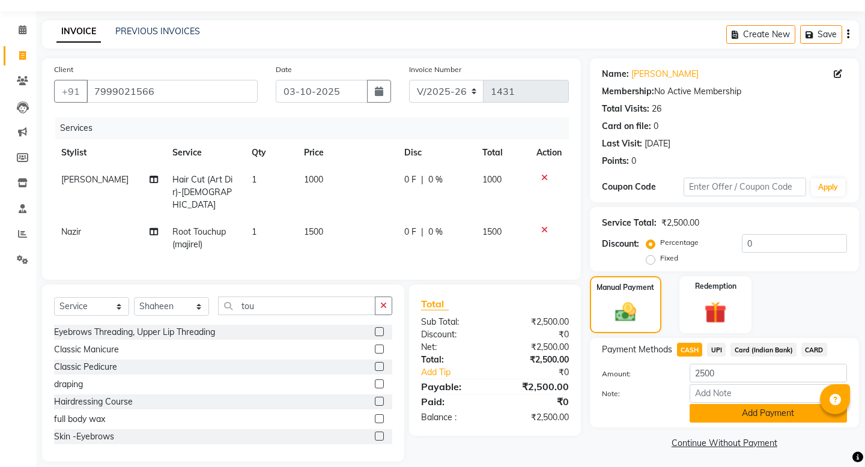
click at [722, 375] on button "Add Payment" at bounding box center [768, 413] width 157 height 19
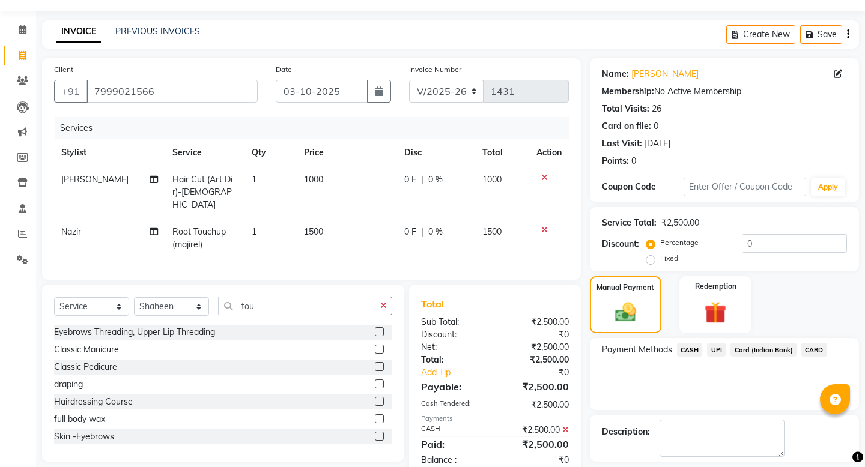
scroll to position [71, 0]
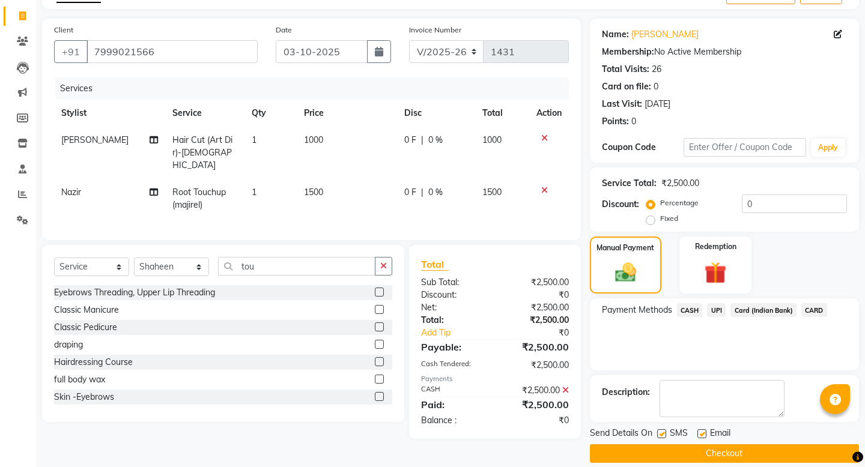
click at [684, 375] on button "Checkout" at bounding box center [724, 454] width 269 height 19
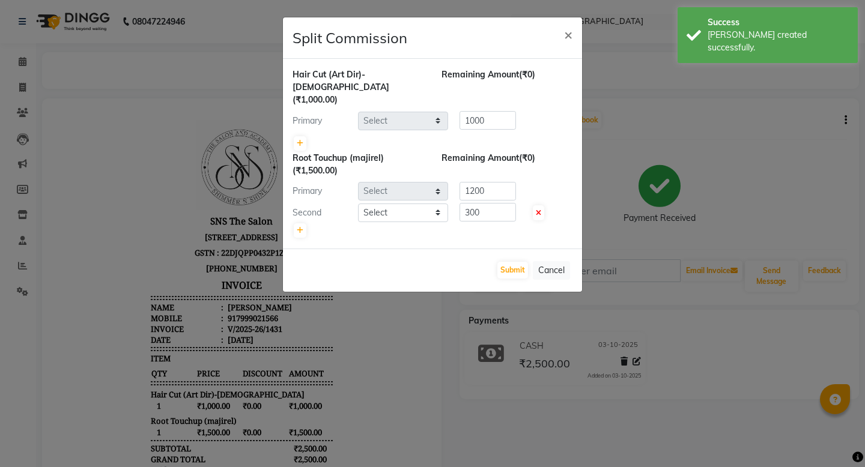
select select "27967"
select select "93621"
select select "27970"
click at [507, 262] on button "Submit" at bounding box center [512, 270] width 31 height 17
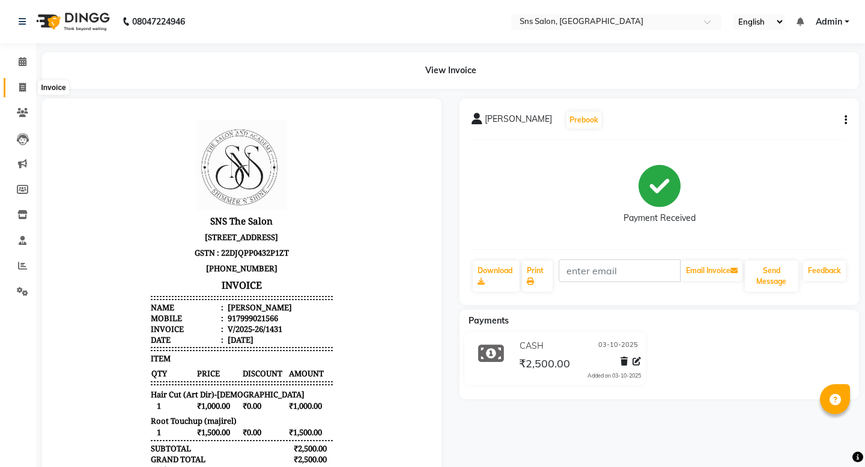
click at [29, 89] on span at bounding box center [22, 88] width 21 height 14
select select "4714"
select select "service"
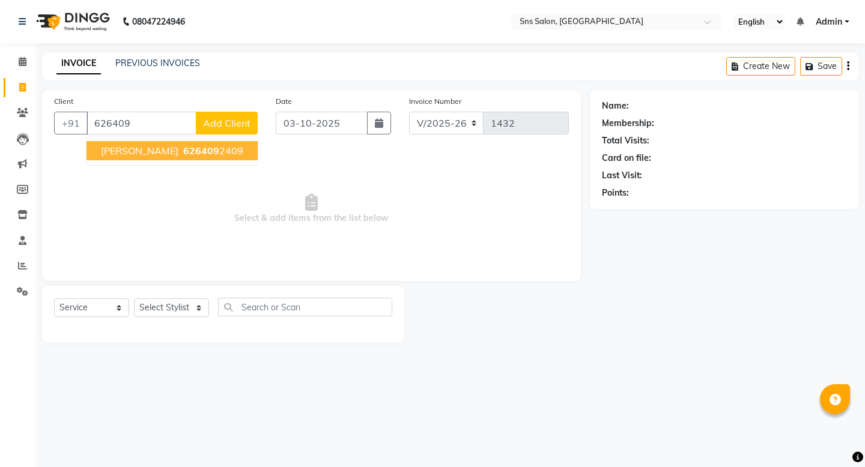
click at [132, 154] on span "[PERSON_NAME]" at bounding box center [139, 151] width 77 height 12
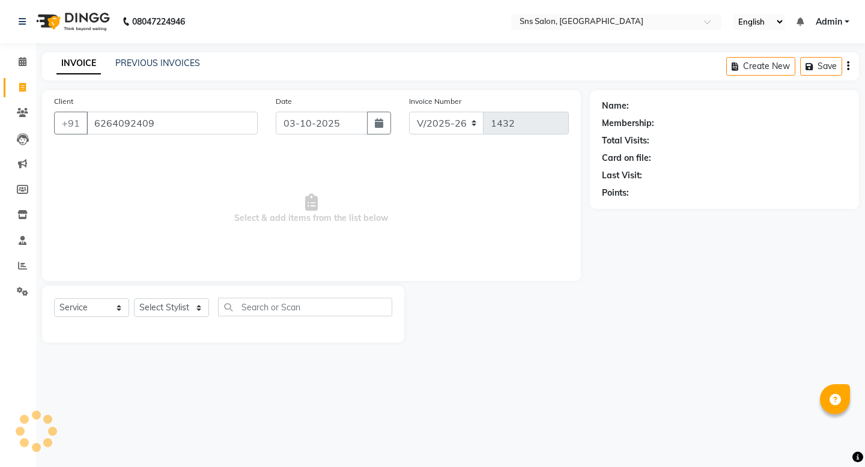
type input "6264092409"
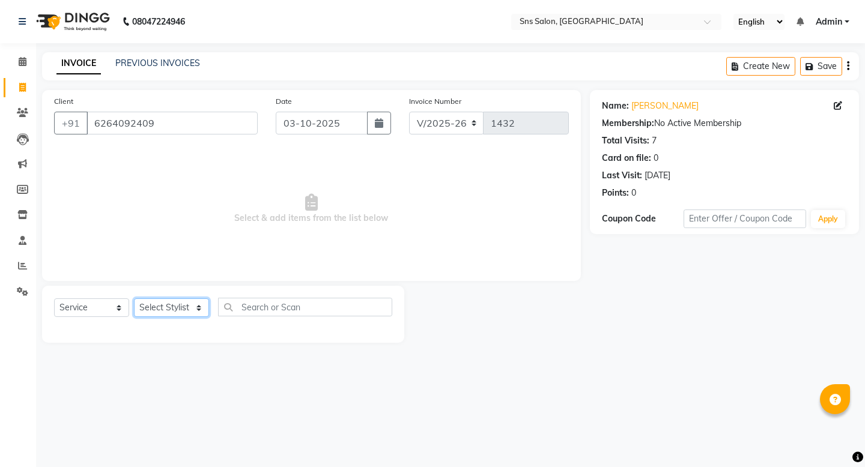
click at [170, 304] on select "Select Stylist [PERSON_NAME] Kavita [PERSON_NAME] Preeti [PERSON_NAME] [PERSON_…" at bounding box center [171, 308] width 75 height 19
select select "89639"
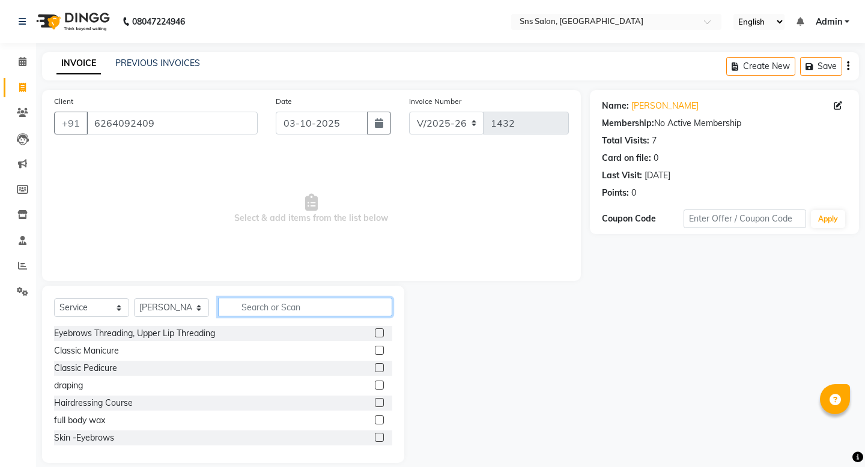
click at [338, 309] on input "text" at bounding box center [305, 307] width 174 height 19
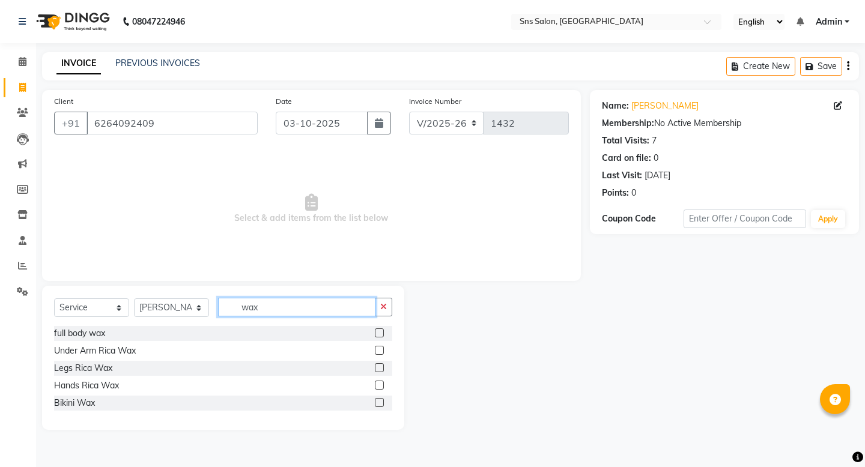
type input "wax"
click at [381, 366] on label at bounding box center [379, 367] width 9 height 9
click at [381, 366] on input "checkbox" at bounding box center [379, 369] width 8 height 8
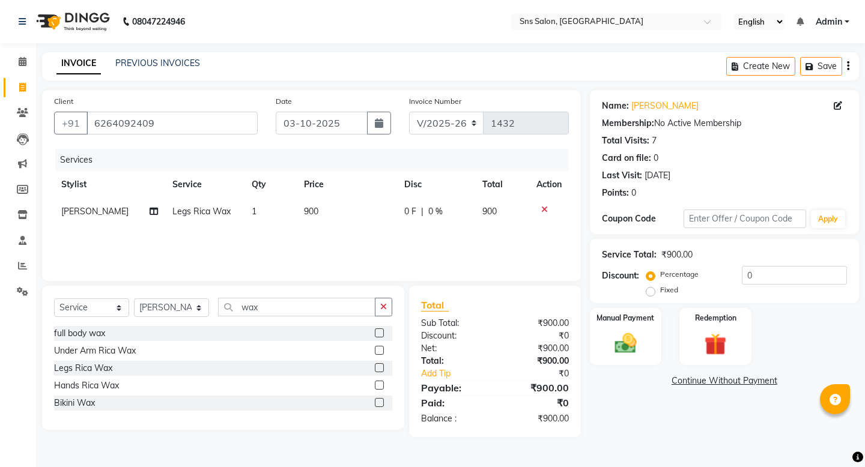
checkbox input "false"
click at [381, 375] on label at bounding box center [379, 385] width 9 height 9
click at [381, 375] on input "checkbox" at bounding box center [379, 386] width 8 height 8
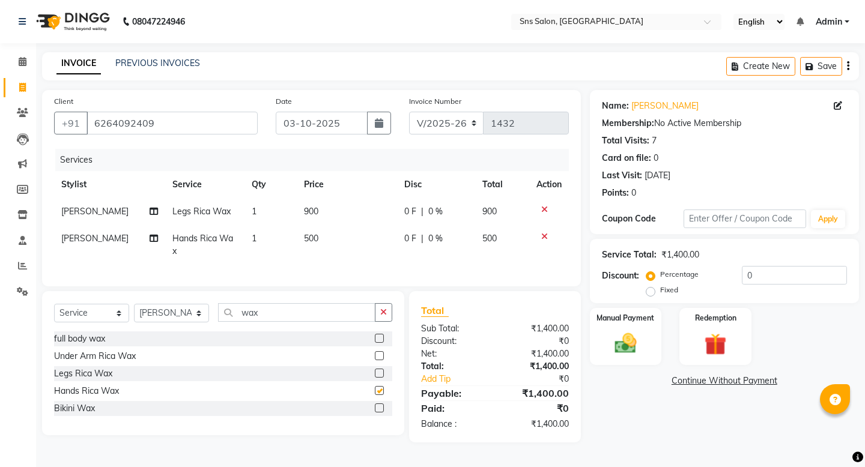
checkbox input "false"
click at [376, 351] on label at bounding box center [379, 355] width 9 height 9
click at [376, 353] on input "checkbox" at bounding box center [379, 357] width 8 height 8
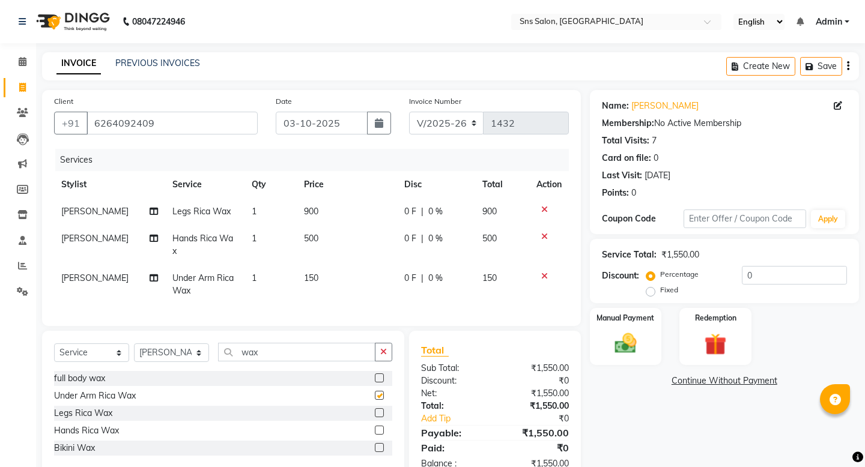
checkbox input "false"
click at [304, 273] on span "150" at bounding box center [311, 278] width 14 height 11
select select "89639"
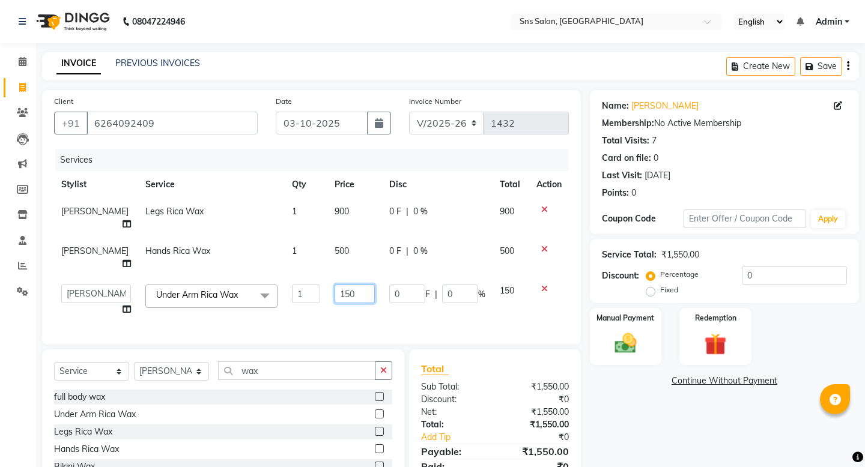
click at [335, 285] on input "150" at bounding box center [355, 294] width 40 height 19
type input "200"
click at [327, 239] on td "500" at bounding box center [354, 258] width 55 height 40
select select "89639"
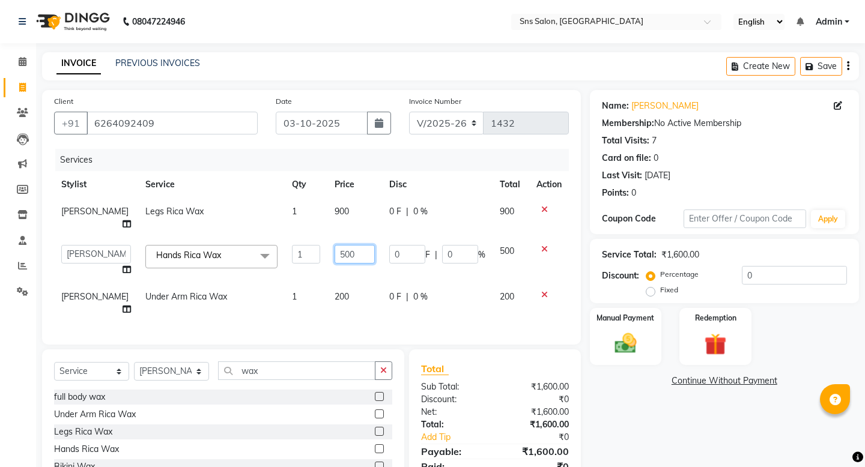
click at [335, 245] on input "500" at bounding box center [355, 254] width 40 height 19
type input "600"
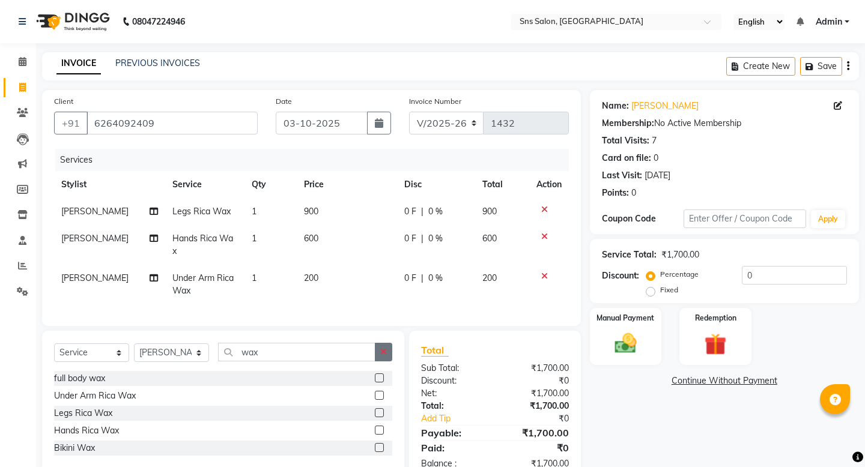
click at [383, 346] on button "button" at bounding box center [383, 352] width 17 height 19
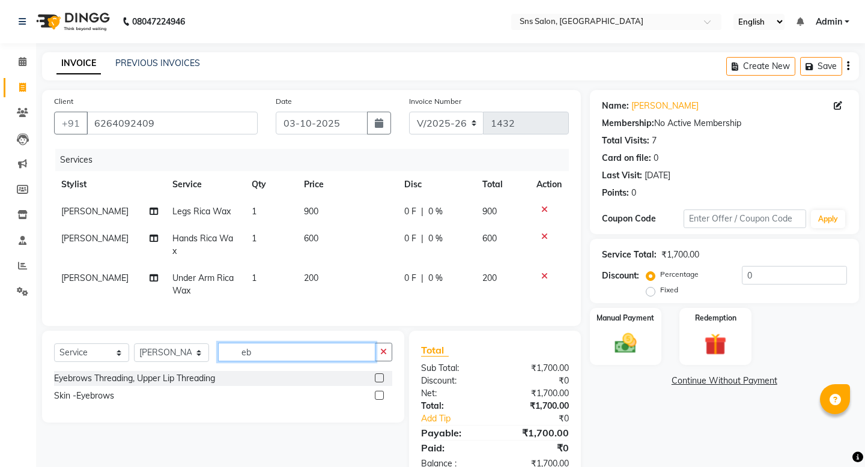
type input "eb"
click at [379, 375] on div at bounding box center [379, 397] width 8 height 13
click at [378, 375] on label at bounding box center [379, 395] width 9 height 9
click at [378, 375] on input "checkbox" at bounding box center [379, 396] width 8 height 8
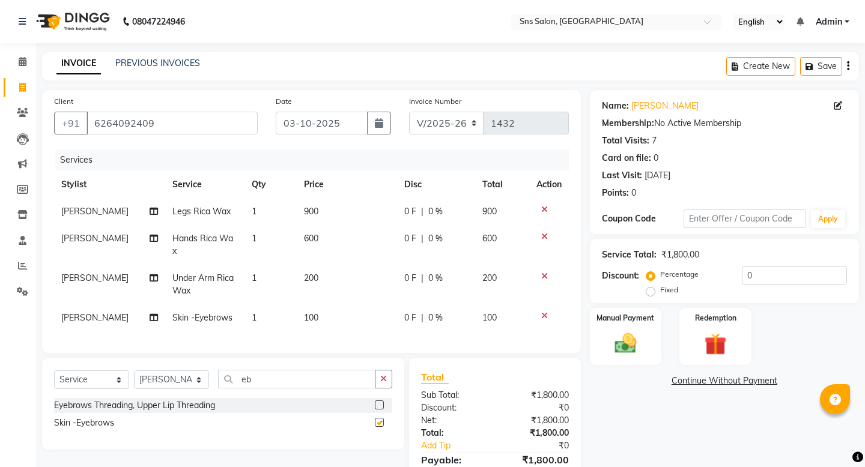
checkbox input "false"
click at [671, 330] on div "Manual Payment Redemption" at bounding box center [724, 337] width 287 height 58
click at [644, 330] on div "Manual Payment" at bounding box center [625, 336] width 74 height 59
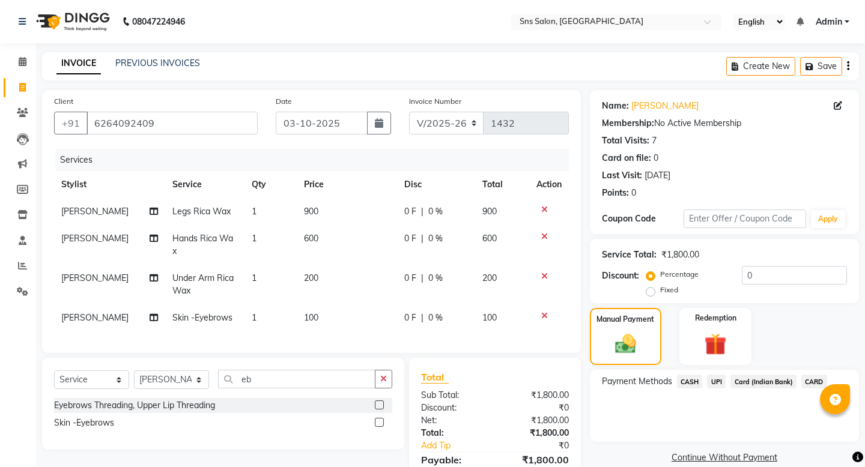
click at [720, 375] on span "UPI" at bounding box center [716, 382] width 19 height 14
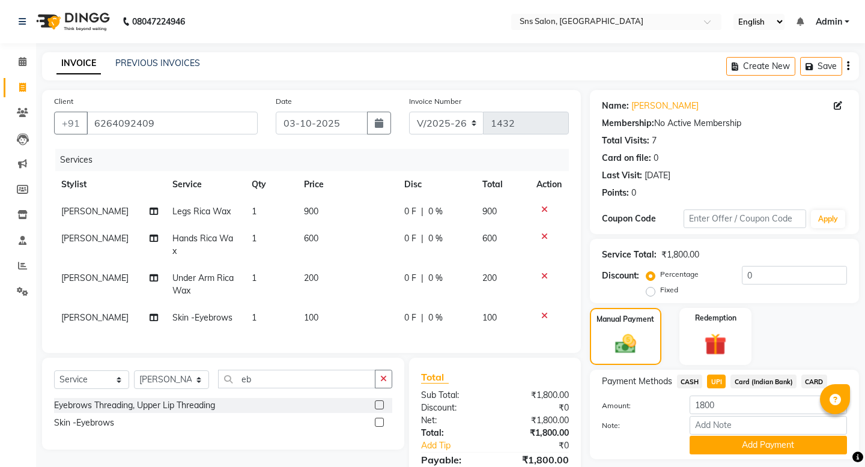
scroll to position [47, 0]
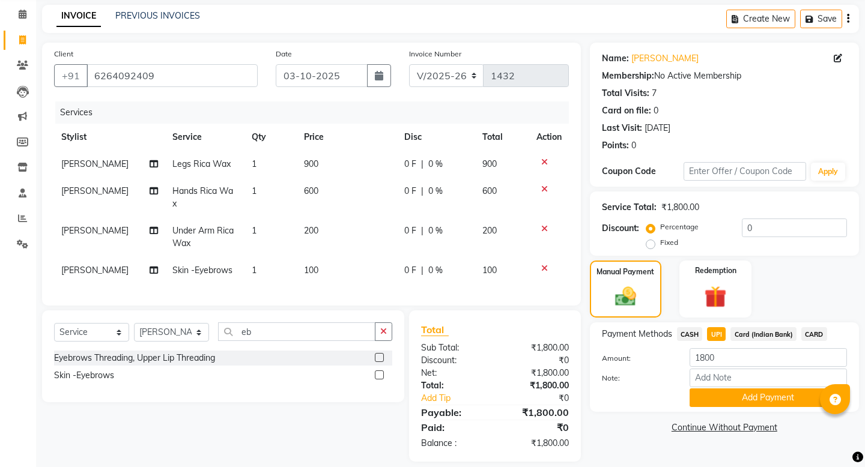
click at [729, 375] on div "Payment Methods CASH UPI Card (Indian Bank) CARD Amount: 1800 Note: Add Payment" at bounding box center [724, 368] width 269 height 90
click at [729, 375] on button "Add Payment" at bounding box center [768, 398] width 157 height 19
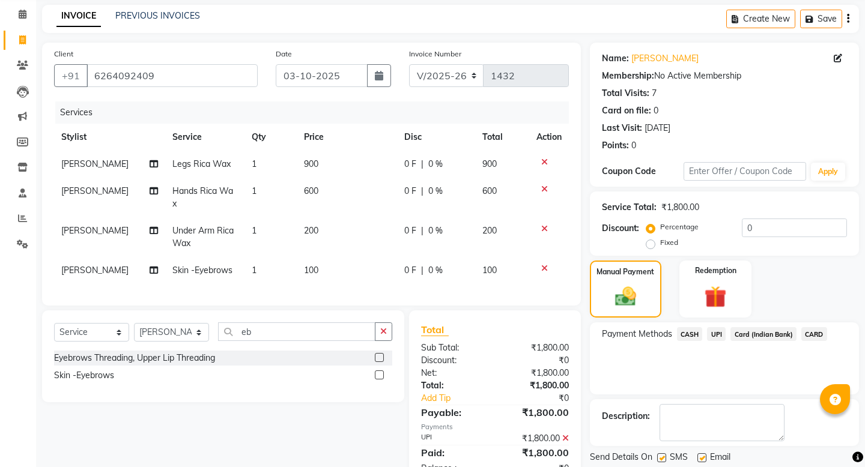
scroll to position [73, 0]
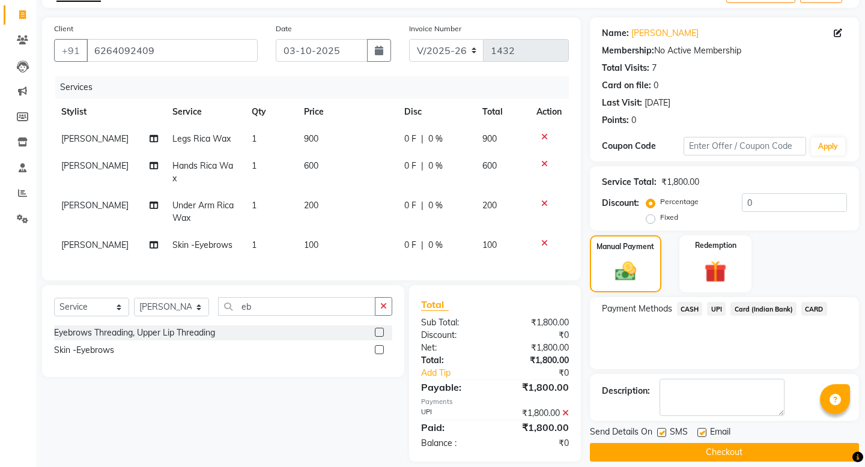
click at [742, 375] on button "Checkout" at bounding box center [724, 452] width 269 height 19
